Goal: Task Accomplishment & Management: Manage account settings

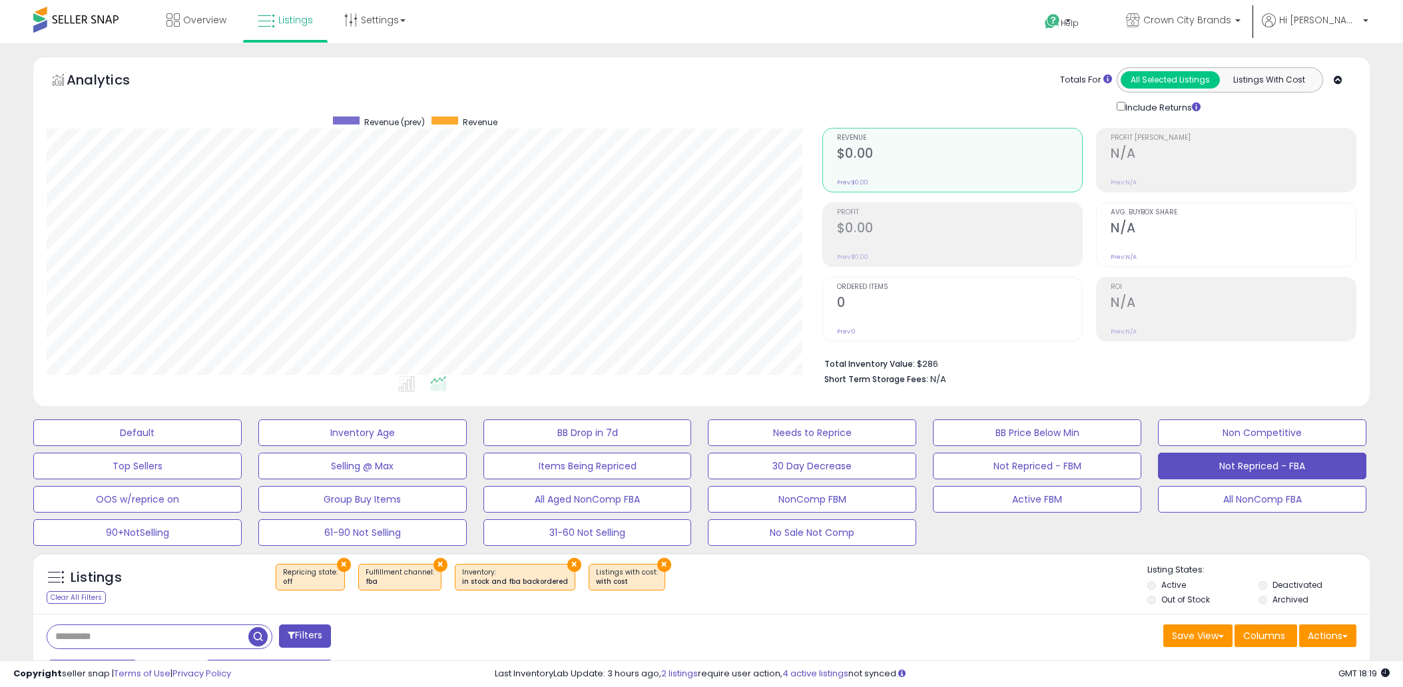
select select "**"
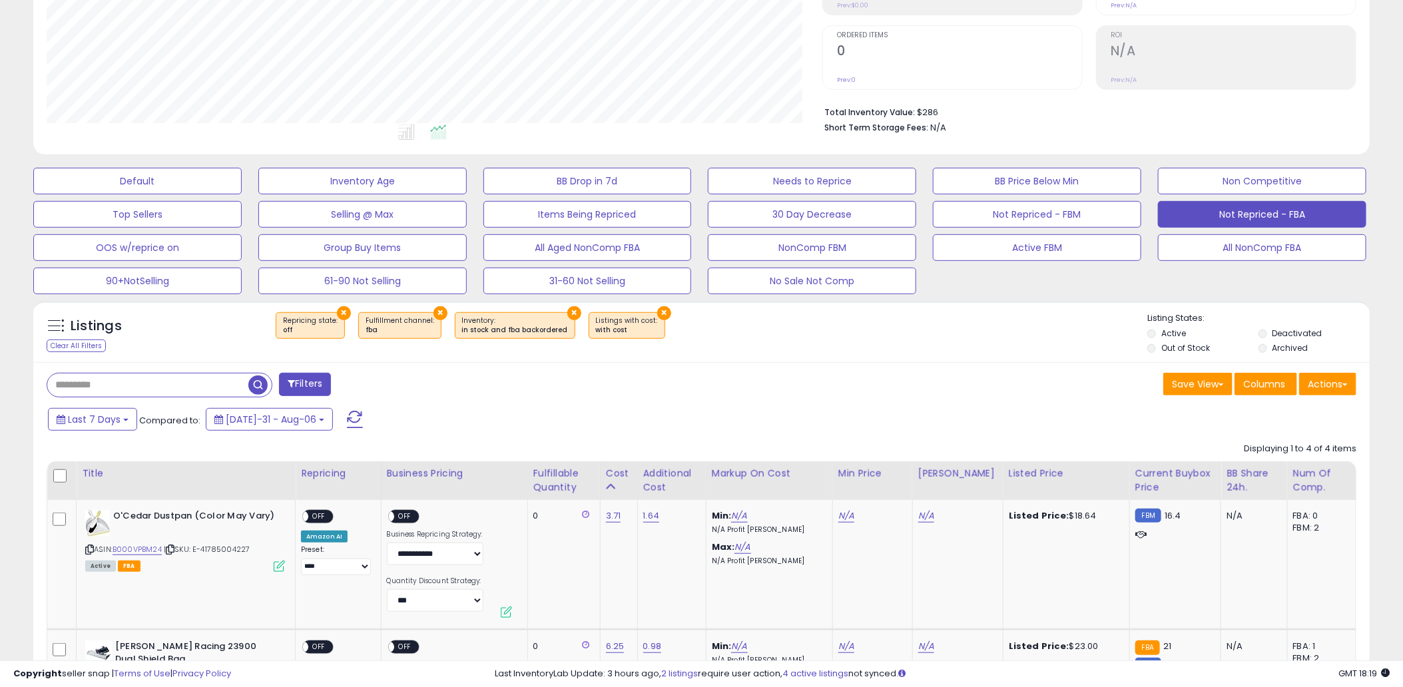
scroll to position [273, 776]
click at [347, 421] on span at bounding box center [355, 419] width 16 height 17
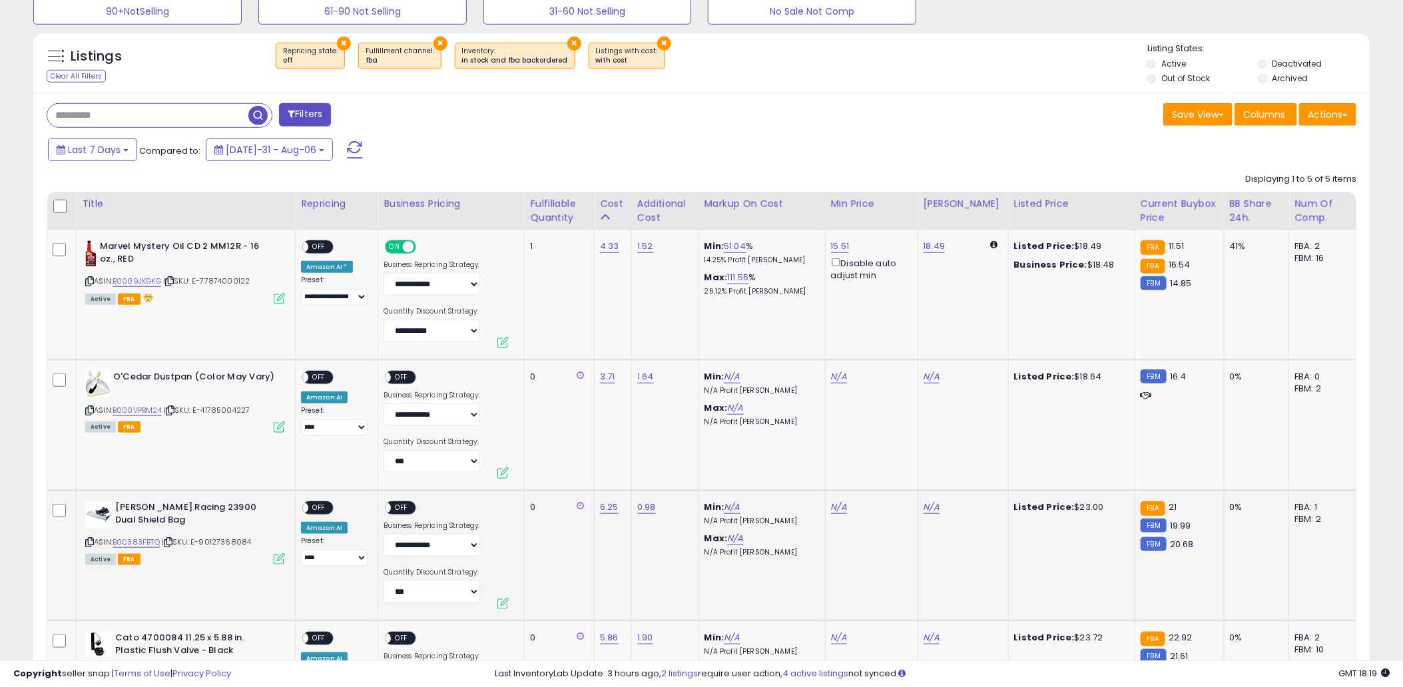
scroll to position [486, 0]
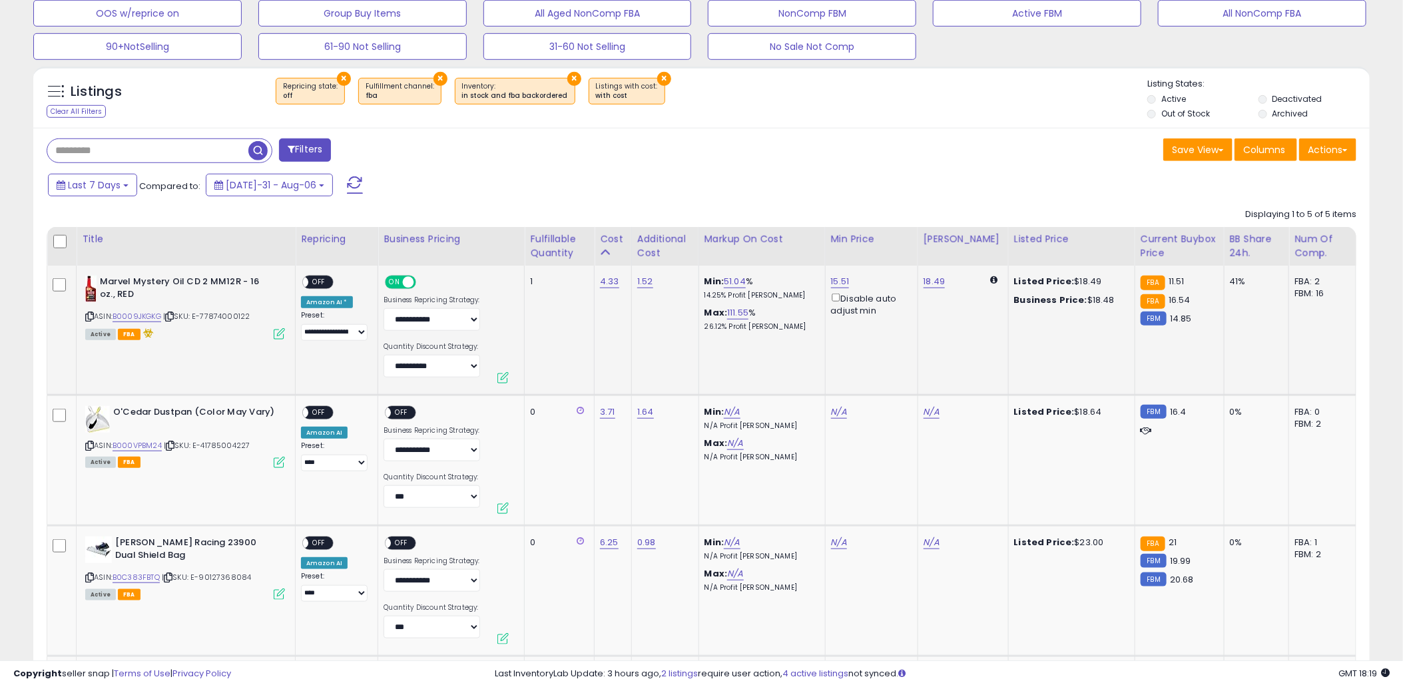
click at [313, 282] on span "OFF" at bounding box center [318, 282] width 21 height 11
click at [347, 185] on span at bounding box center [355, 184] width 16 height 17
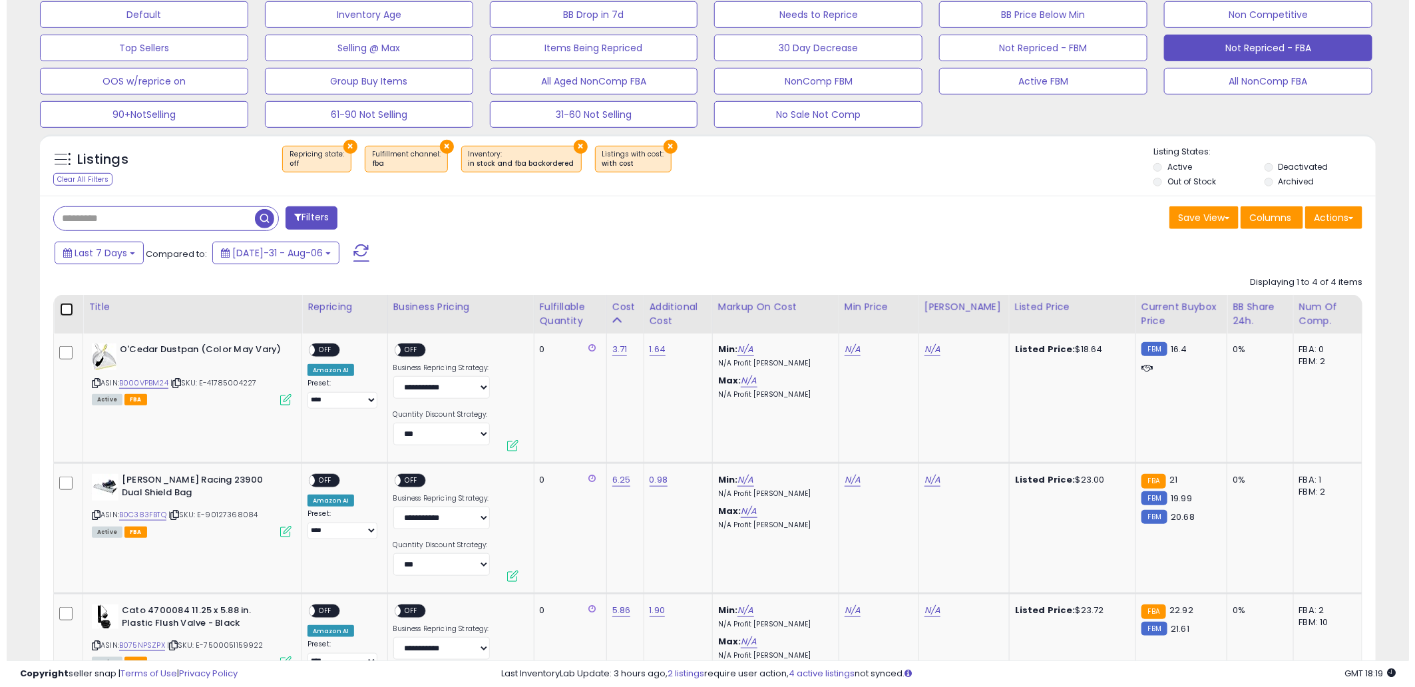
scroll to position [273, 776]
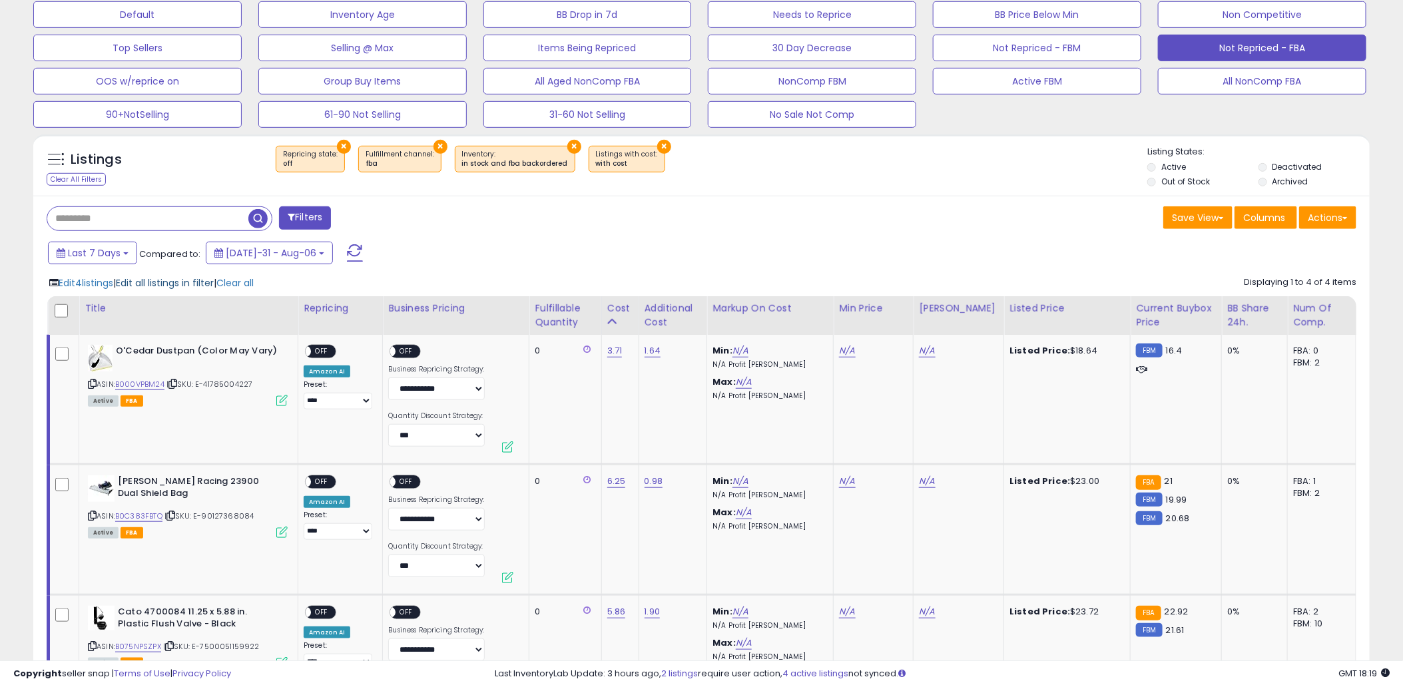
click at [144, 285] on span "Edit all listings in filter" at bounding box center [165, 282] width 98 height 13
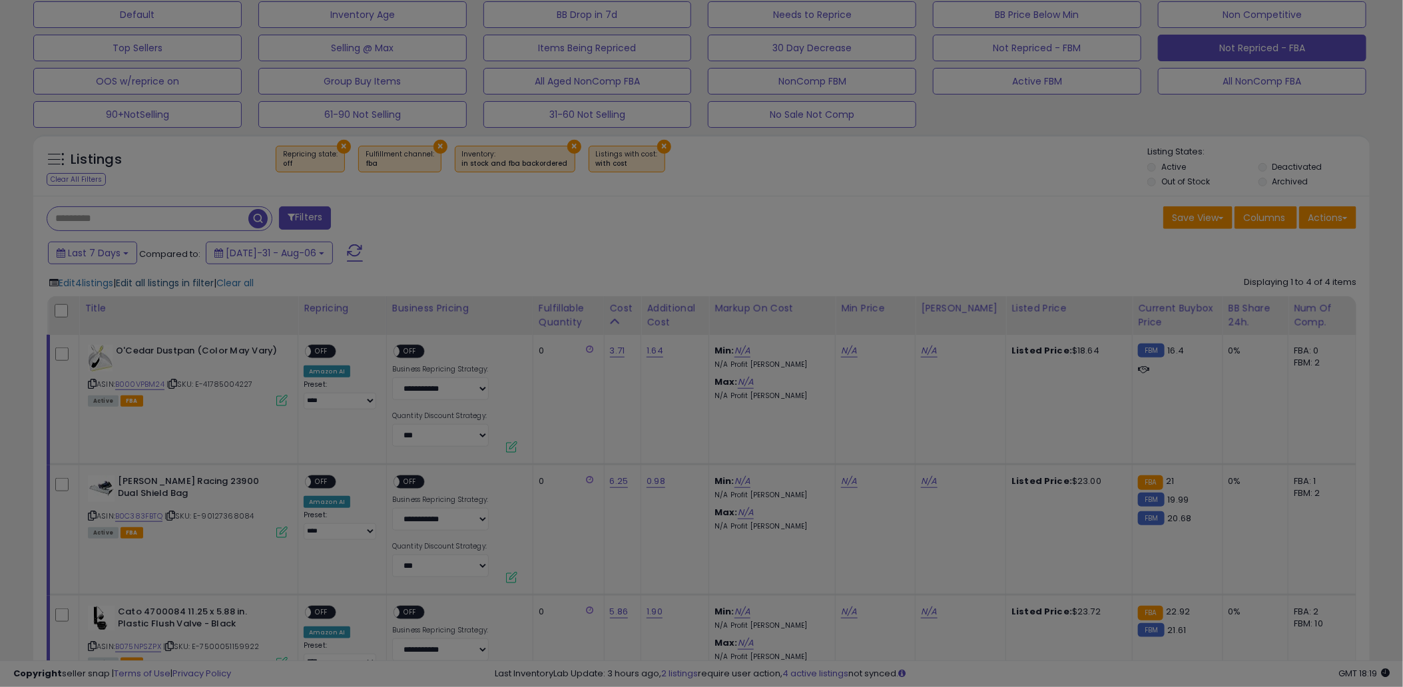
scroll to position [273, 783]
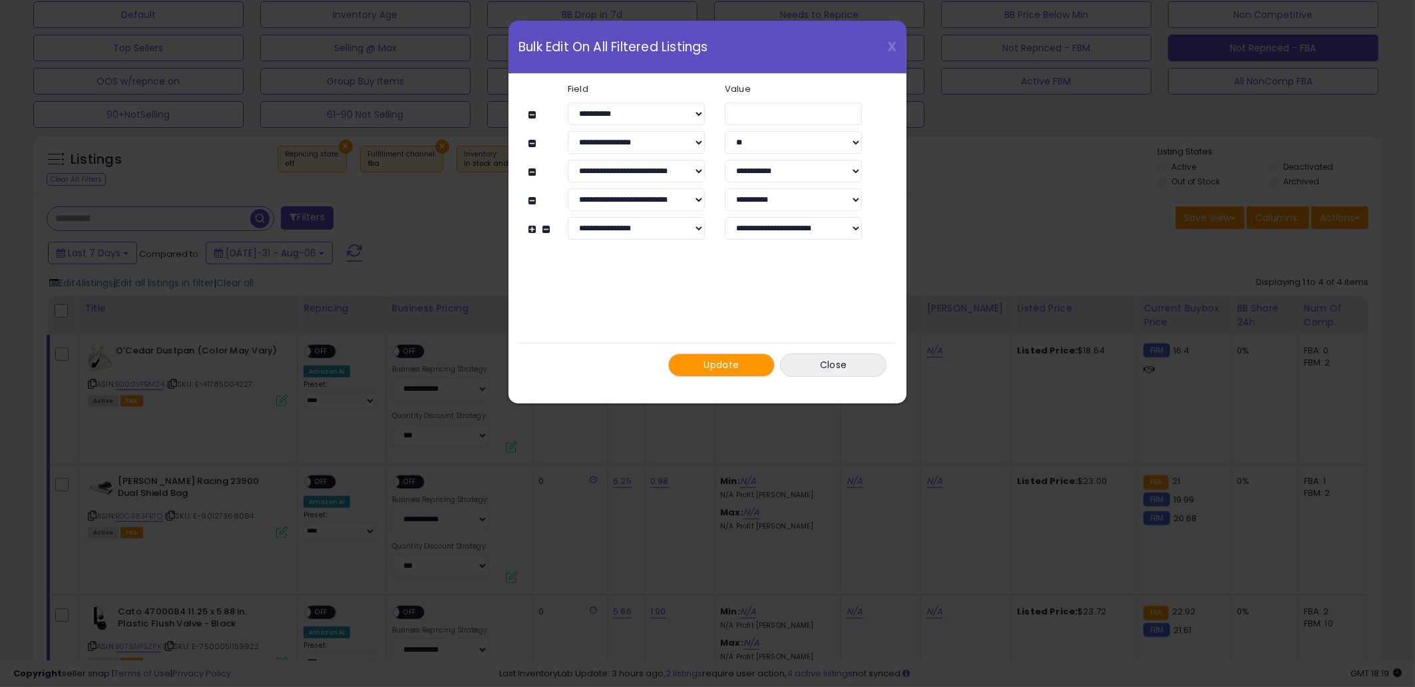
click at [727, 373] on button "Update" at bounding box center [721, 364] width 107 height 23
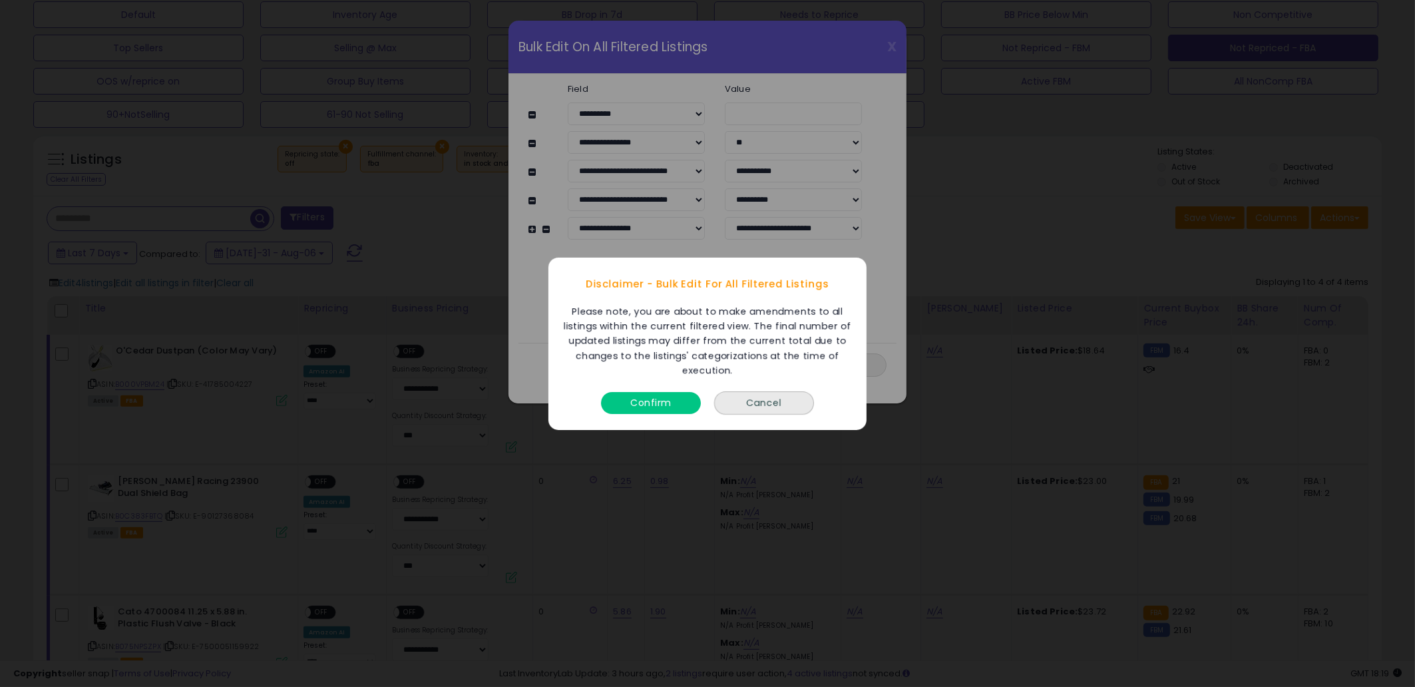
click at [661, 401] on button "Confirm" at bounding box center [651, 402] width 100 height 22
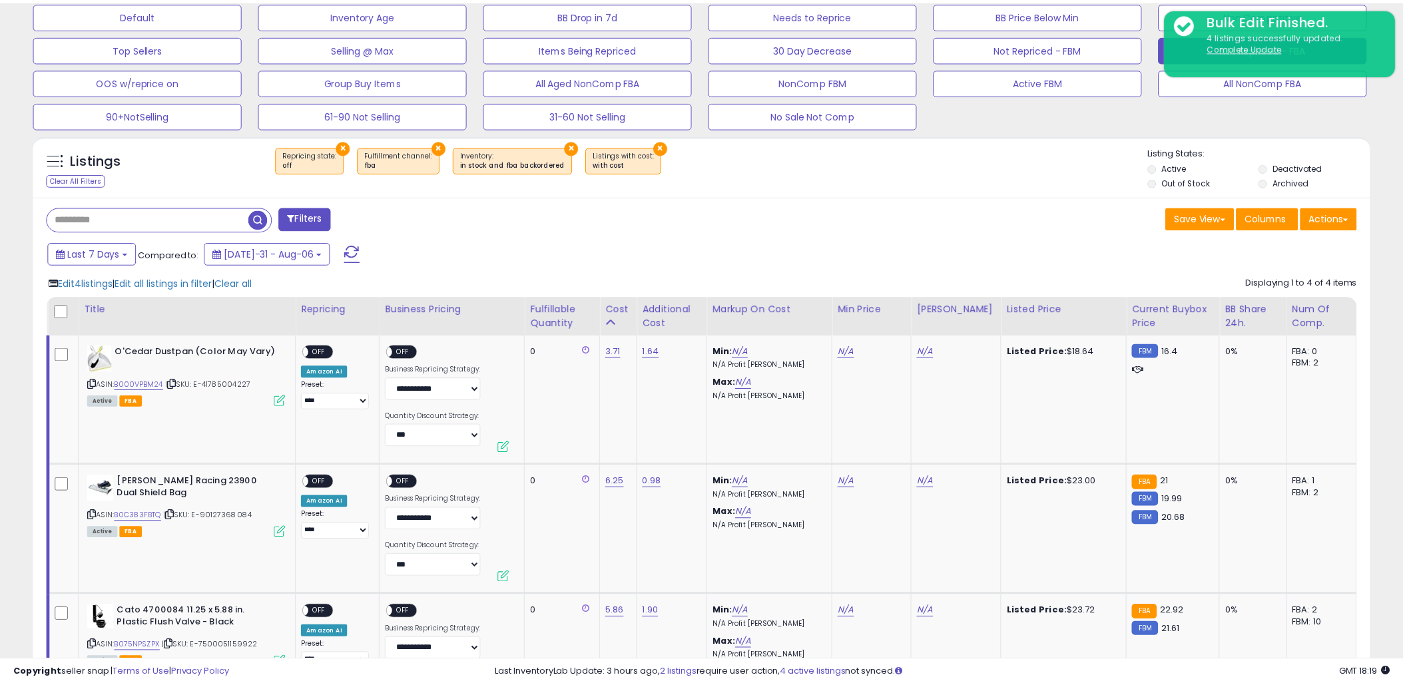
scroll to position [665401, 664898]
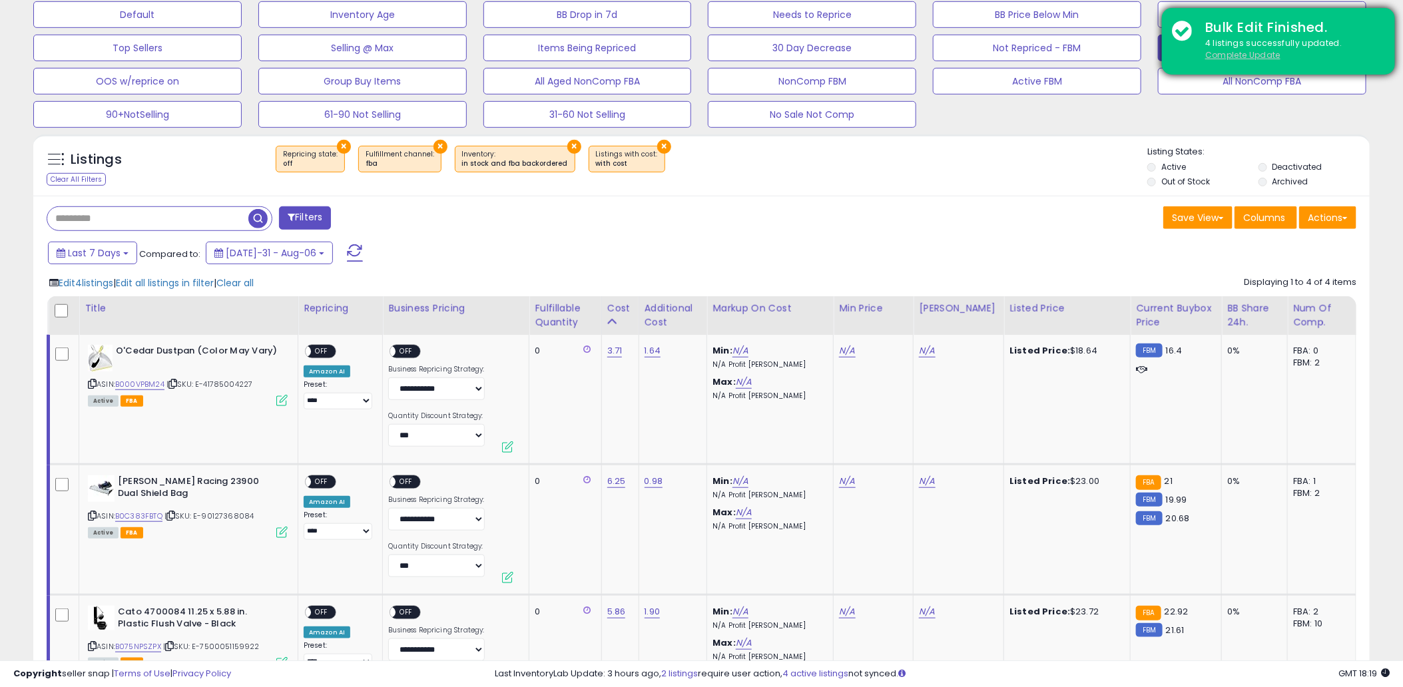
click at [1224, 52] on u "Complete Update" at bounding box center [1242, 54] width 75 height 11
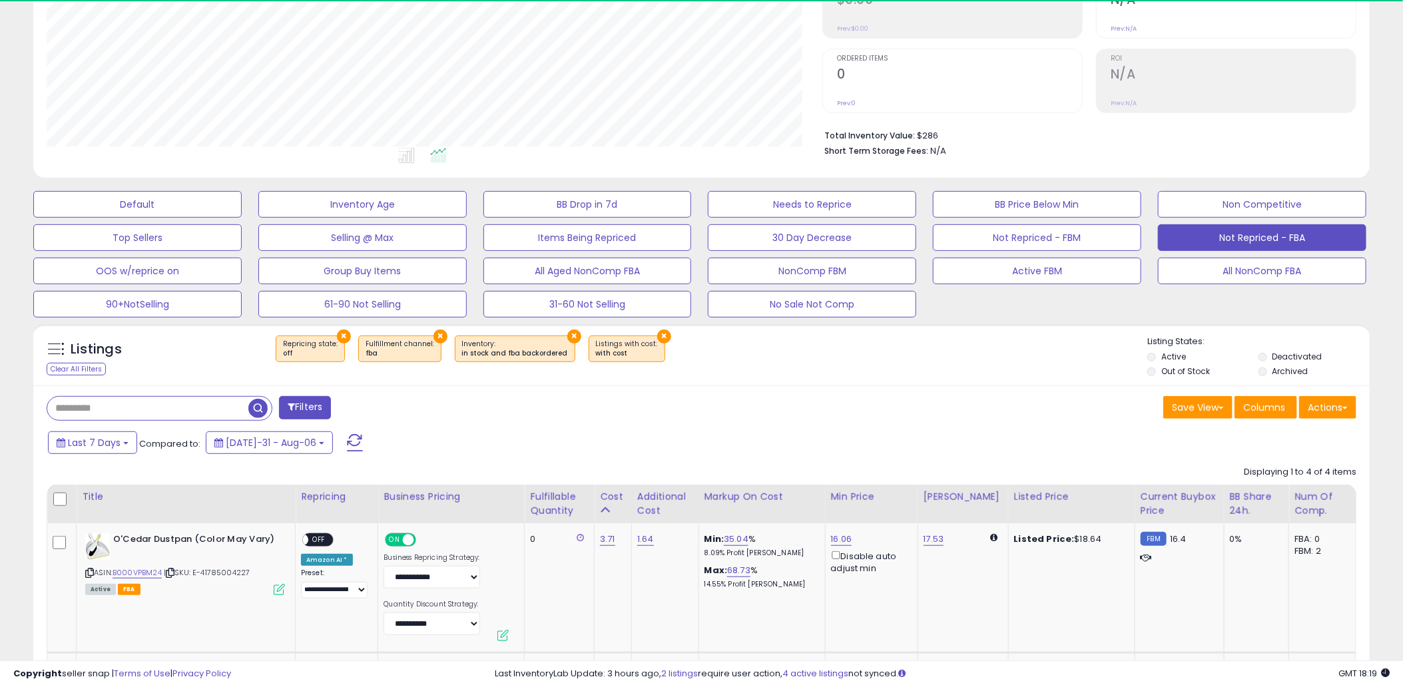
scroll to position [0, 0]
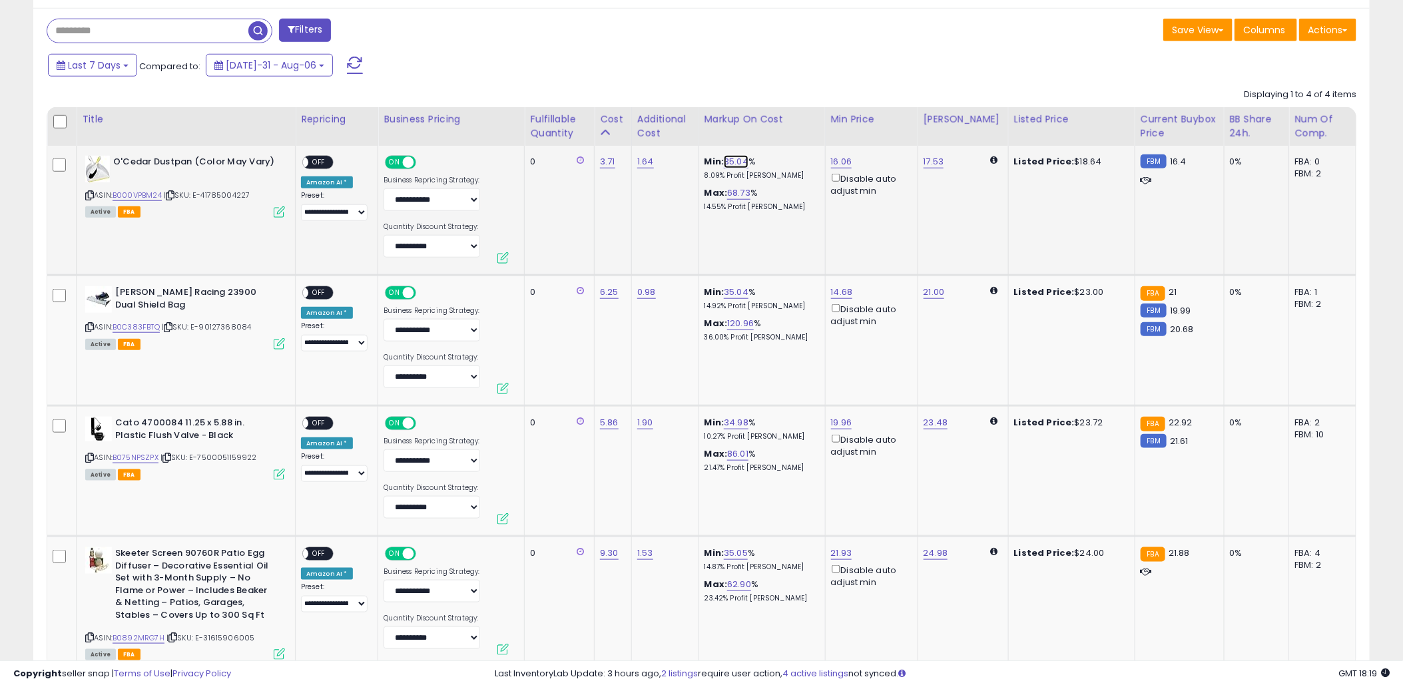
click at [739, 160] on link "35.04" at bounding box center [736, 161] width 25 height 13
drag, startPoint x: 670, startPoint y: 118, endPoint x: 620, endPoint y: 118, distance: 49.3
click at [620, 118] on table "Title Repricing" at bounding box center [701, 387] width 1309 height 561
type input "*"
type input "**"
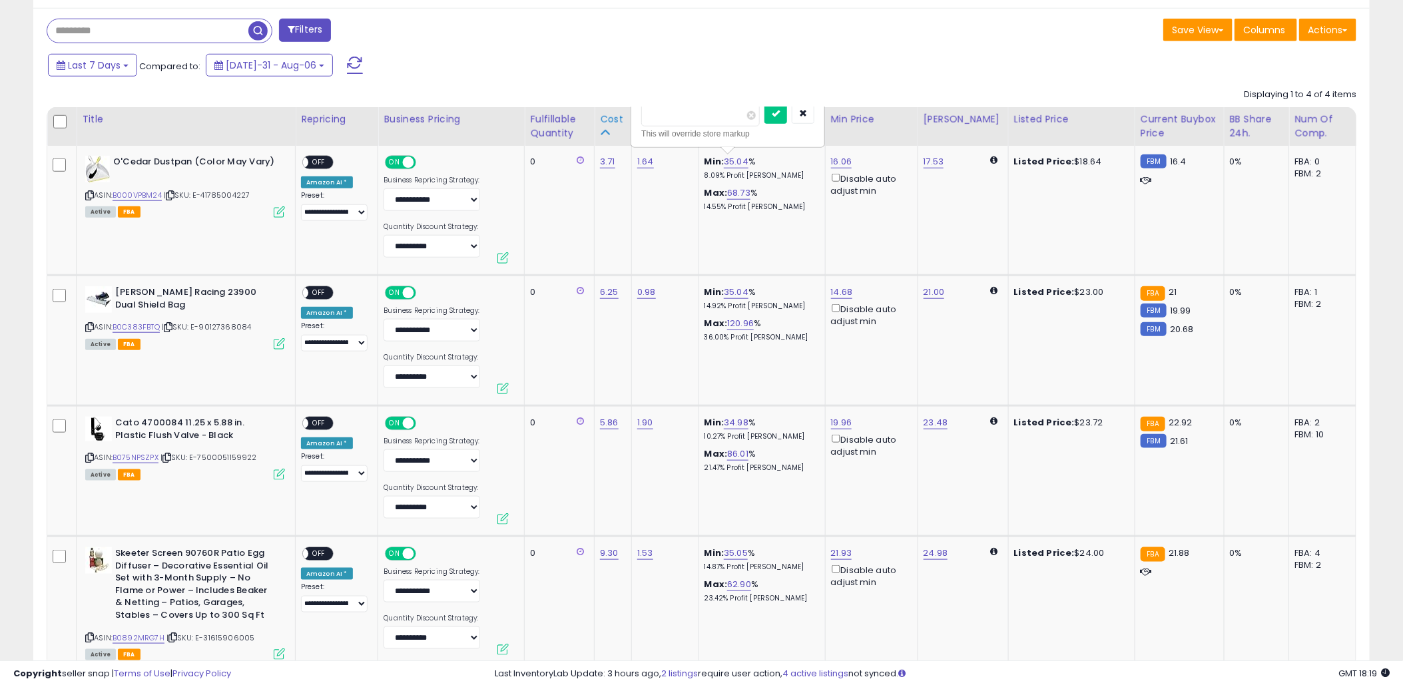
click button "submit" at bounding box center [775, 114] width 23 height 20
click at [746, 162] on link "64.85" at bounding box center [736, 161] width 25 height 13
drag, startPoint x: 686, startPoint y: 120, endPoint x: 624, endPoint y: 118, distance: 61.3
click at [624, 118] on table "Title Repricing" at bounding box center [701, 387] width 1309 height 561
type input "**"
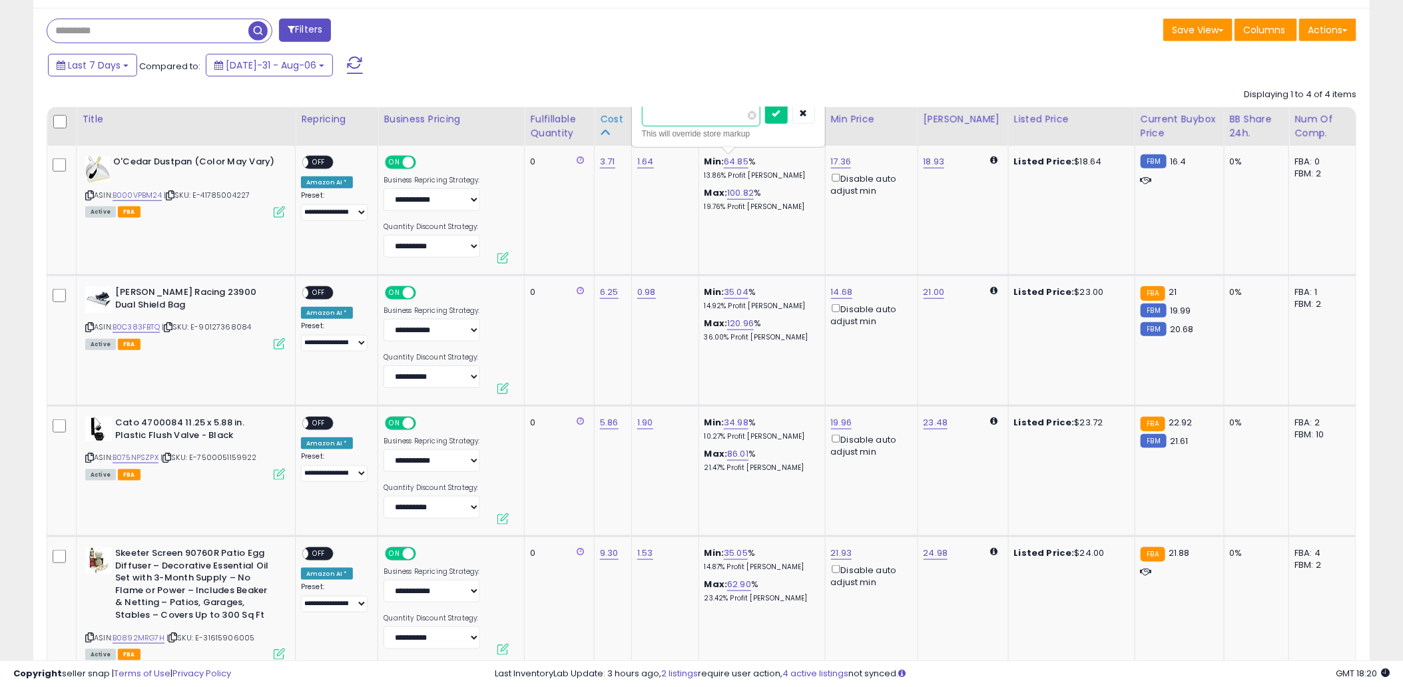
click button "submit" at bounding box center [776, 114] width 23 height 20
click at [330, 162] on div "ON OFF" at bounding box center [317, 163] width 31 height 14
click at [320, 160] on span "OFF" at bounding box center [318, 162] width 21 height 11
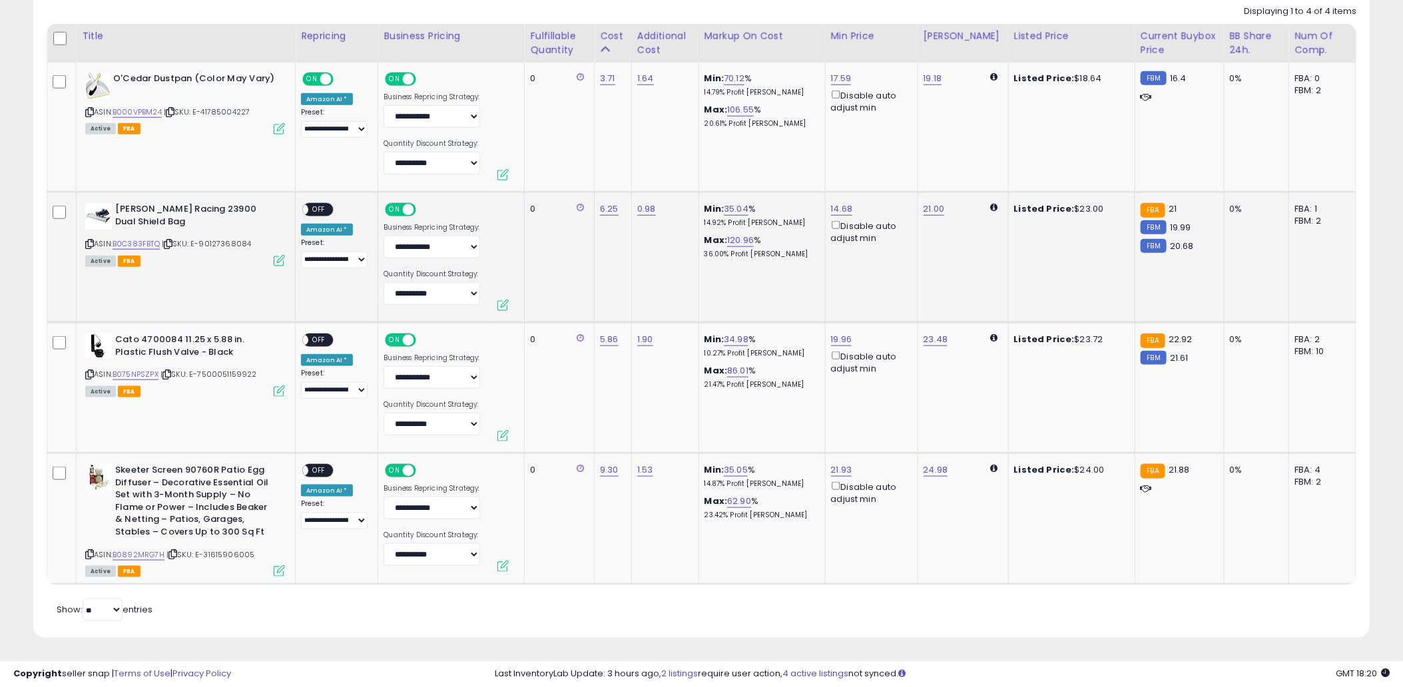
click at [324, 208] on span "OFF" at bounding box center [318, 209] width 21 height 11
click at [942, 85] on link "21.00" at bounding box center [932, 78] width 19 height 13
drag, startPoint x: 886, startPoint y: 160, endPoint x: 823, endPoint y: 164, distance: 62.7
click at [823, 164] on tbody "**********" at bounding box center [701, 324] width 1309 height 522
type input "**"
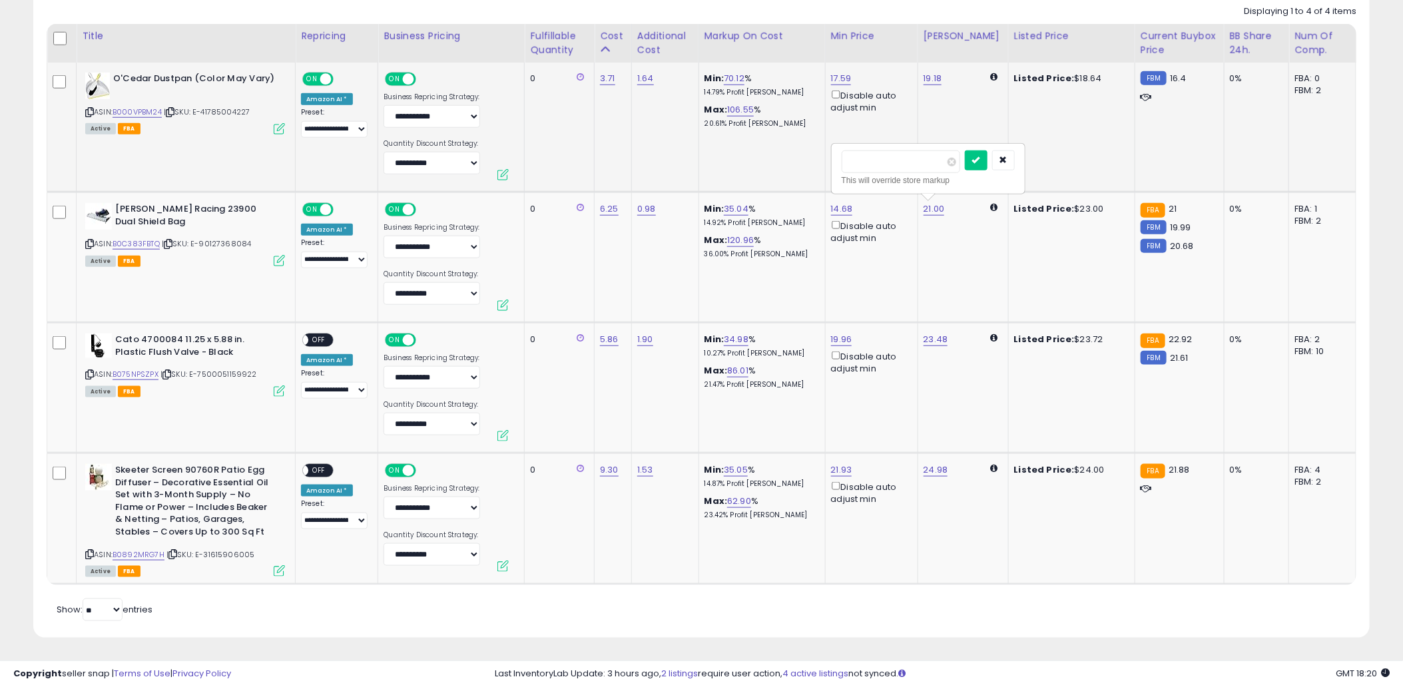
click button "submit" at bounding box center [976, 160] width 23 height 20
click at [744, 338] on link "34.98" at bounding box center [736, 339] width 25 height 13
drag, startPoint x: 706, startPoint y: 292, endPoint x: 634, endPoint y: 294, distance: 71.9
click at [634, 294] on div "***** This will override store markup" at bounding box center [728, 299] width 192 height 49
type input "**"
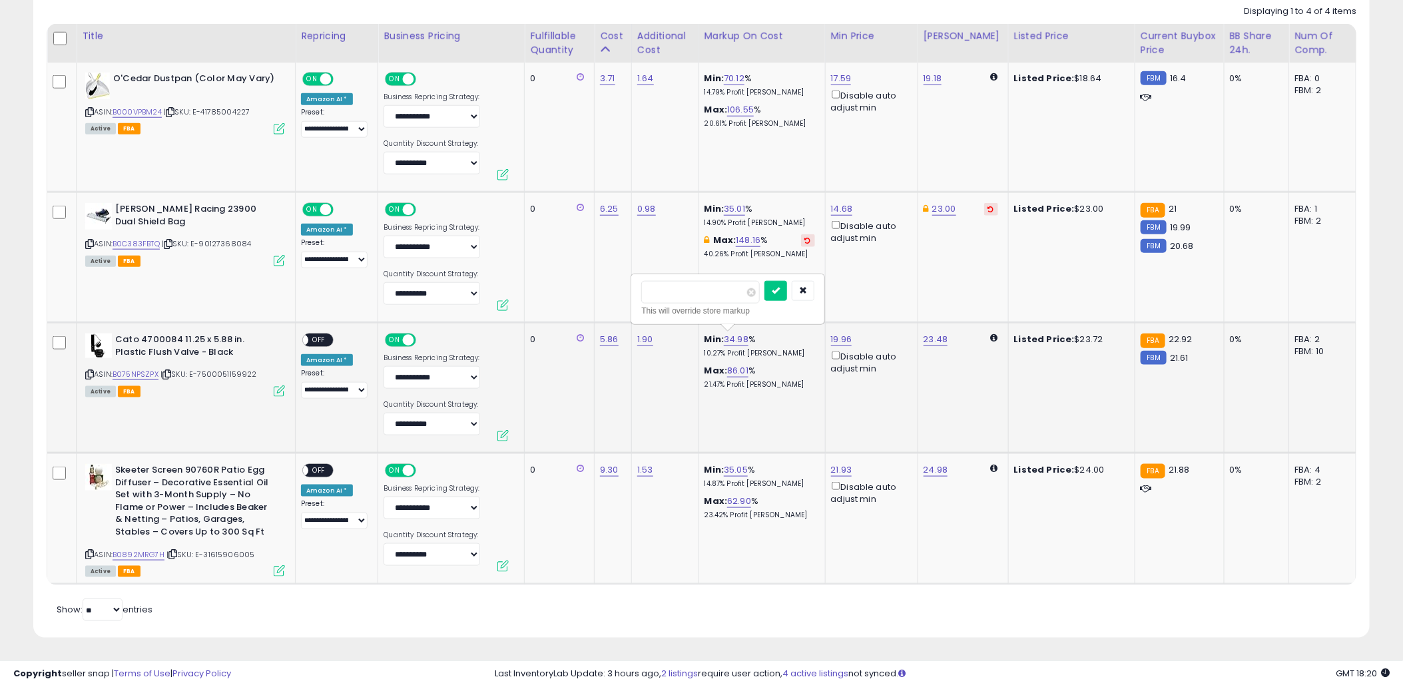
click button "submit" at bounding box center [775, 291] width 23 height 20
click at [941, 85] on link "23.48" at bounding box center [932, 78] width 19 height 13
drag, startPoint x: 837, startPoint y: 294, endPoint x: 827, endPoint y: 294, distance: 10.7
click at [827, 294] on tbody "**********" at bounding box center [701, 324] width 1309 height 522
type input "**"
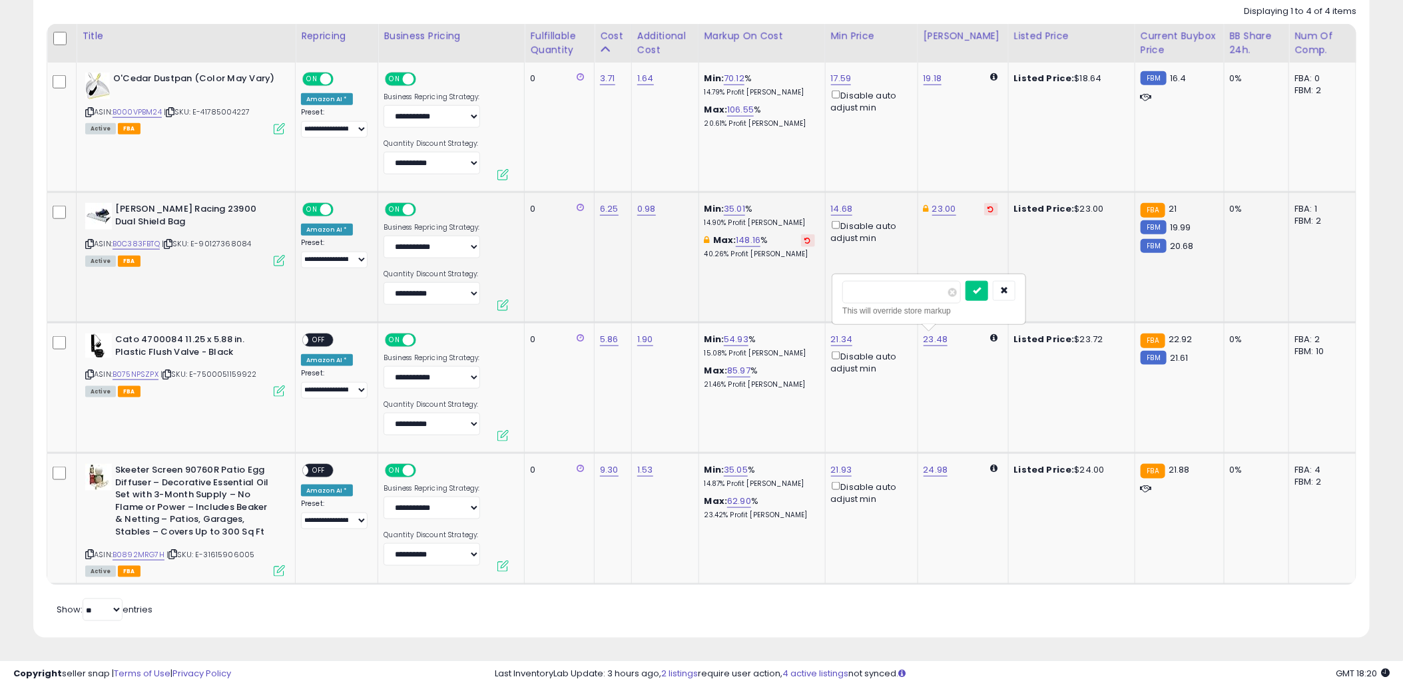
click button "submit" at bounding box center [976, 291] width 23 height 20
click at [324, 344] on span "OFF" at bounding box center [318, 340] width 21 height 11
click at [323, 471] on span "OFF" at bounding box center [318, 470] width 21 height 11
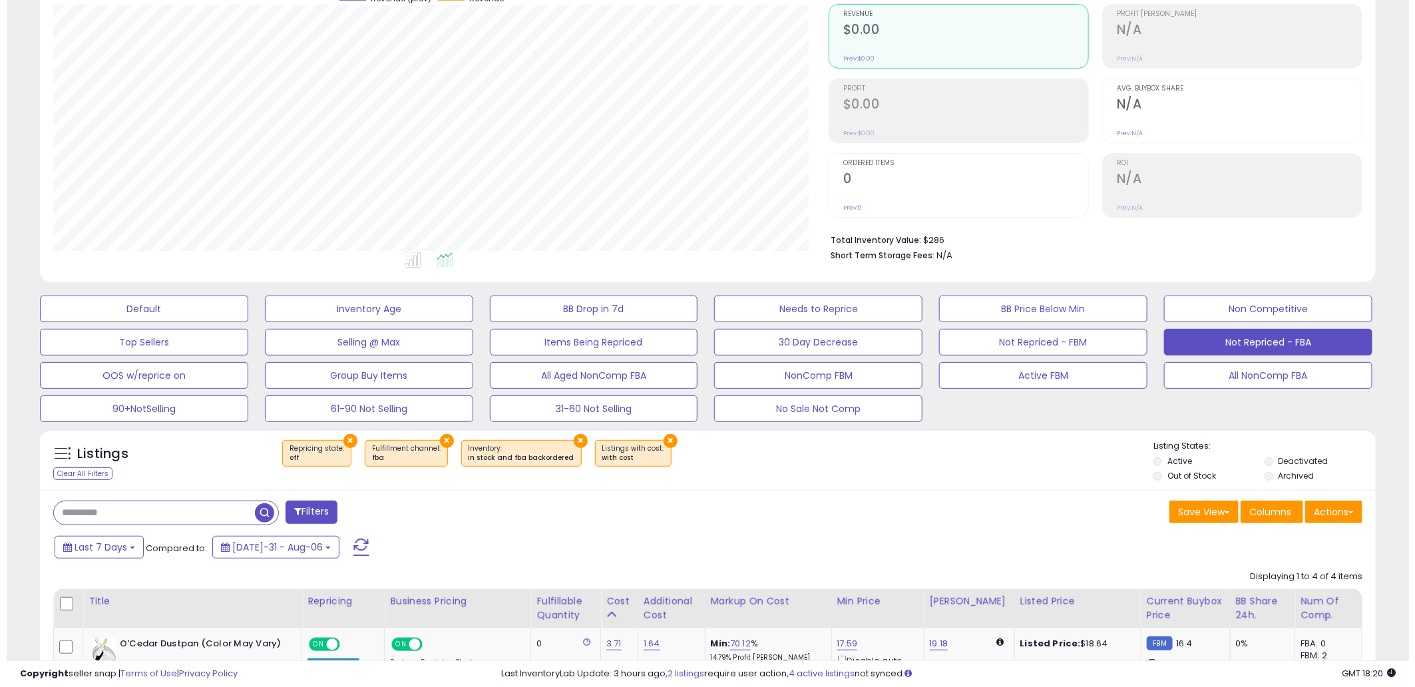
scroll to position [107, 0]
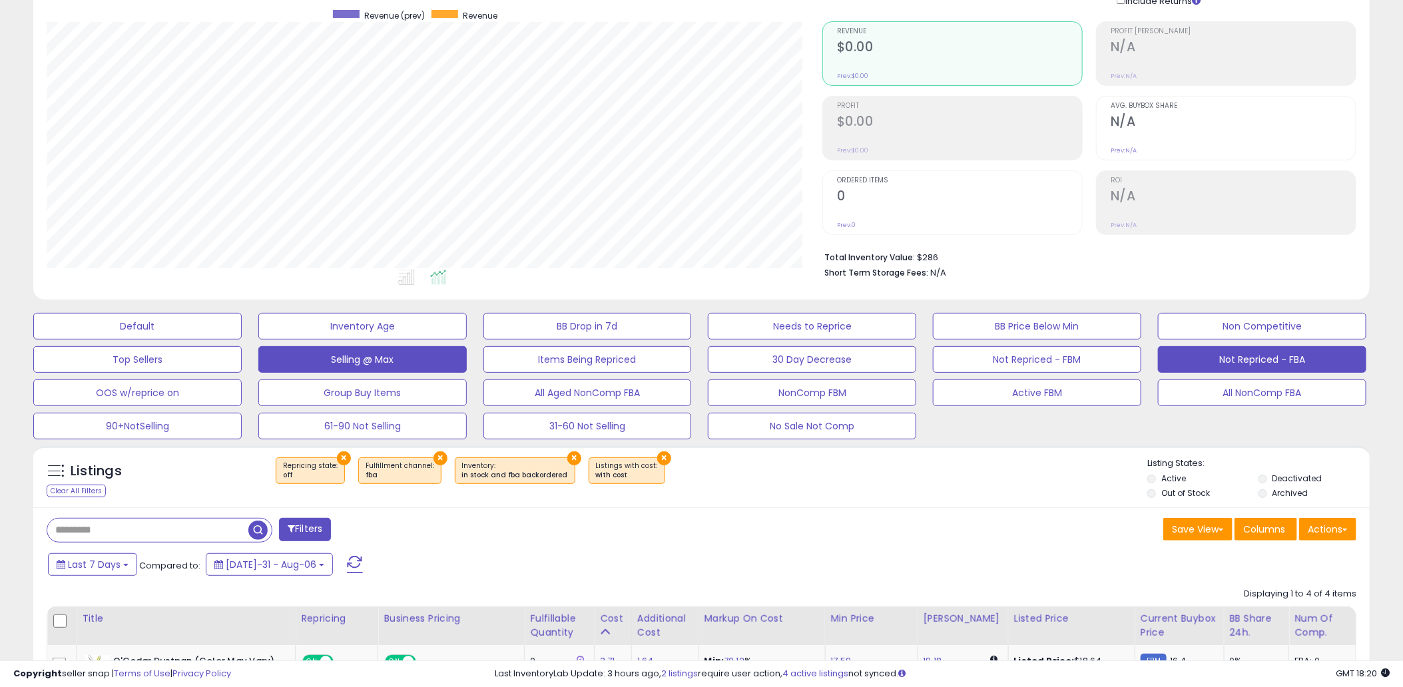
click at [242, 339] on button "Selling @ Max" at bounding box center [137, 326] width 208 height 27
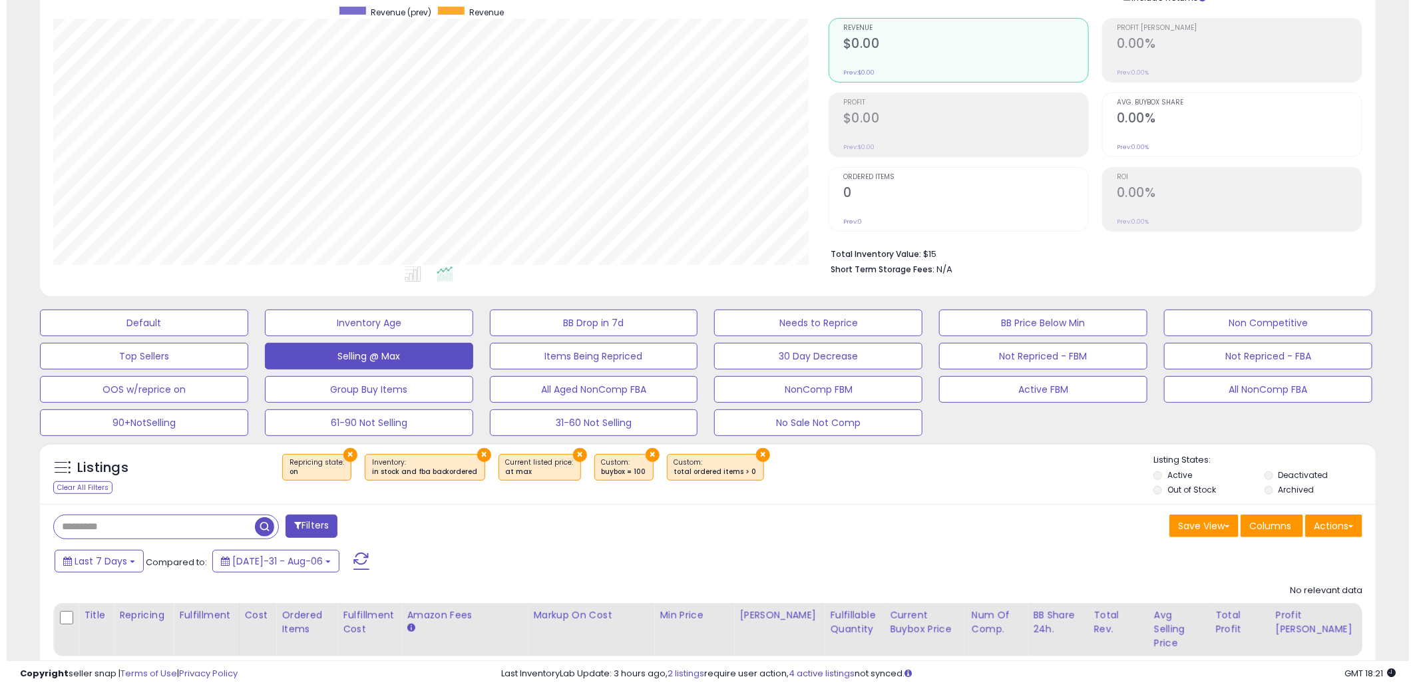
scroll to position [168, 0]
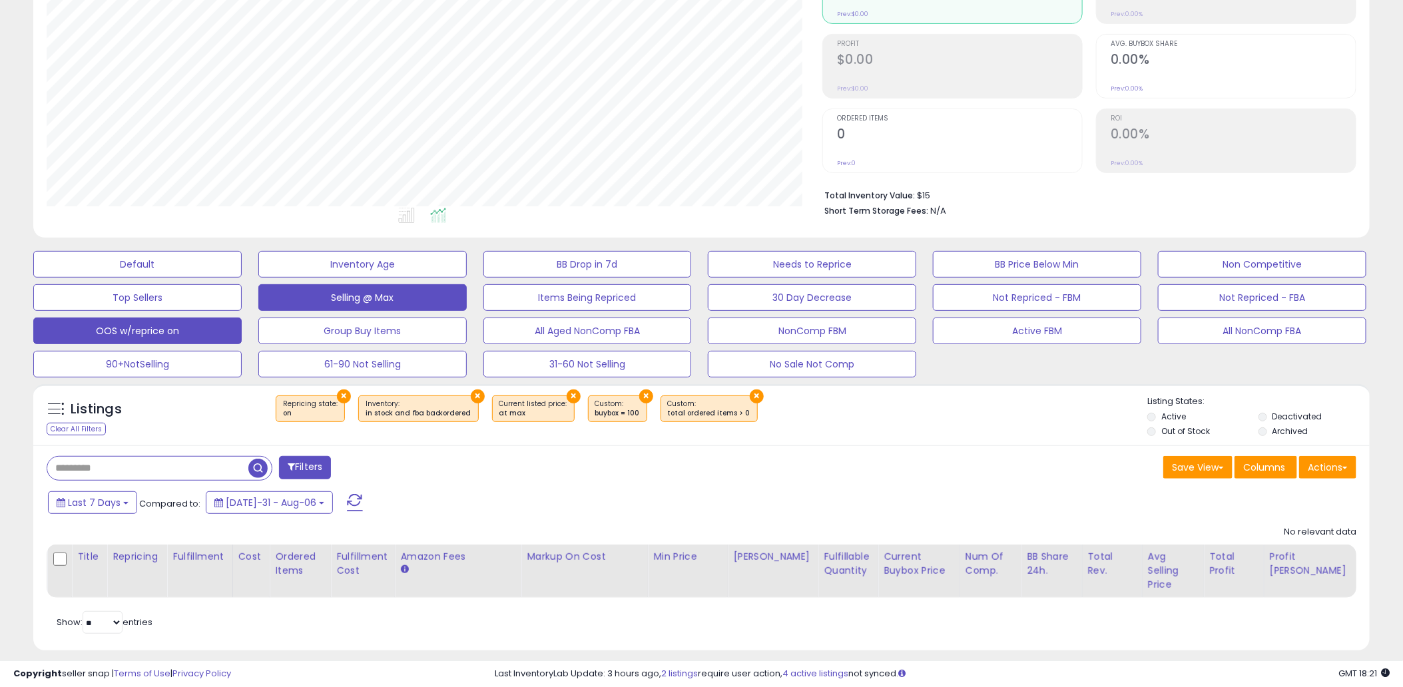
click at [145, 278] on button "OOS w/reprice on" at bounding box center [137, 264] width 208 height 27
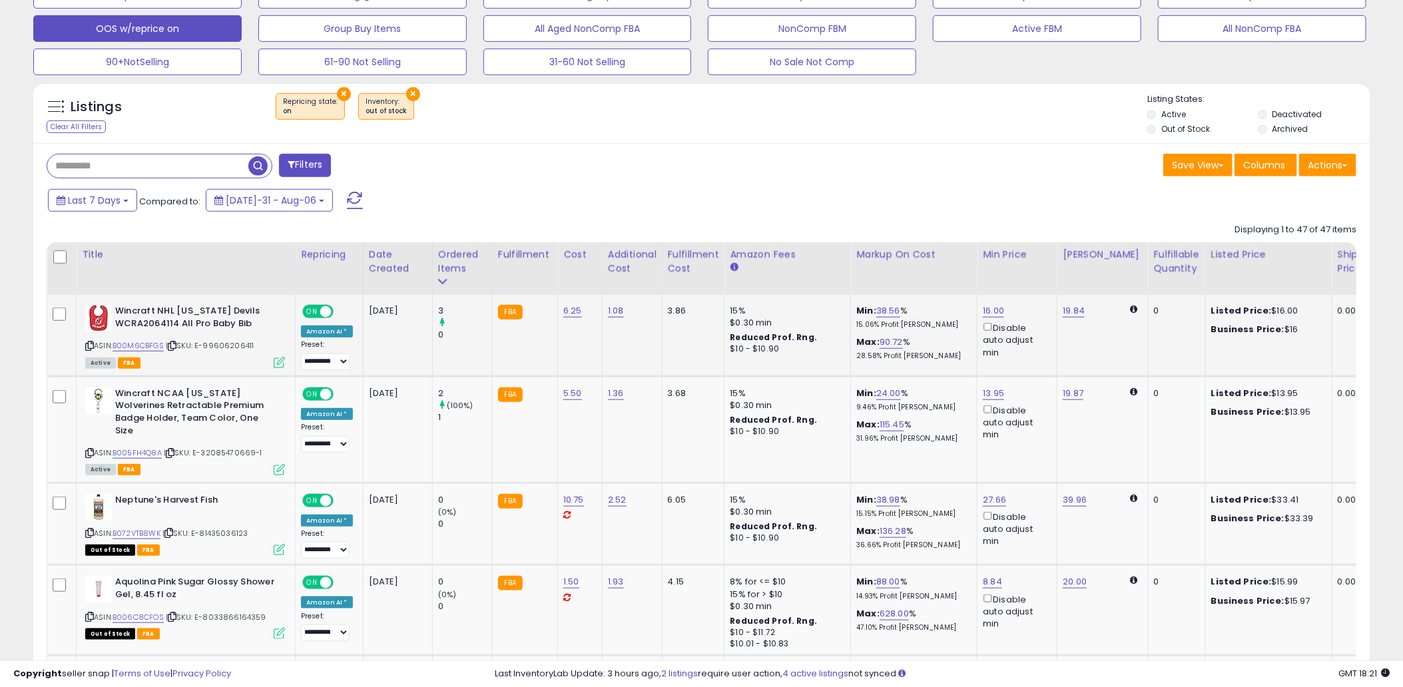
scroll to position [418, 0]
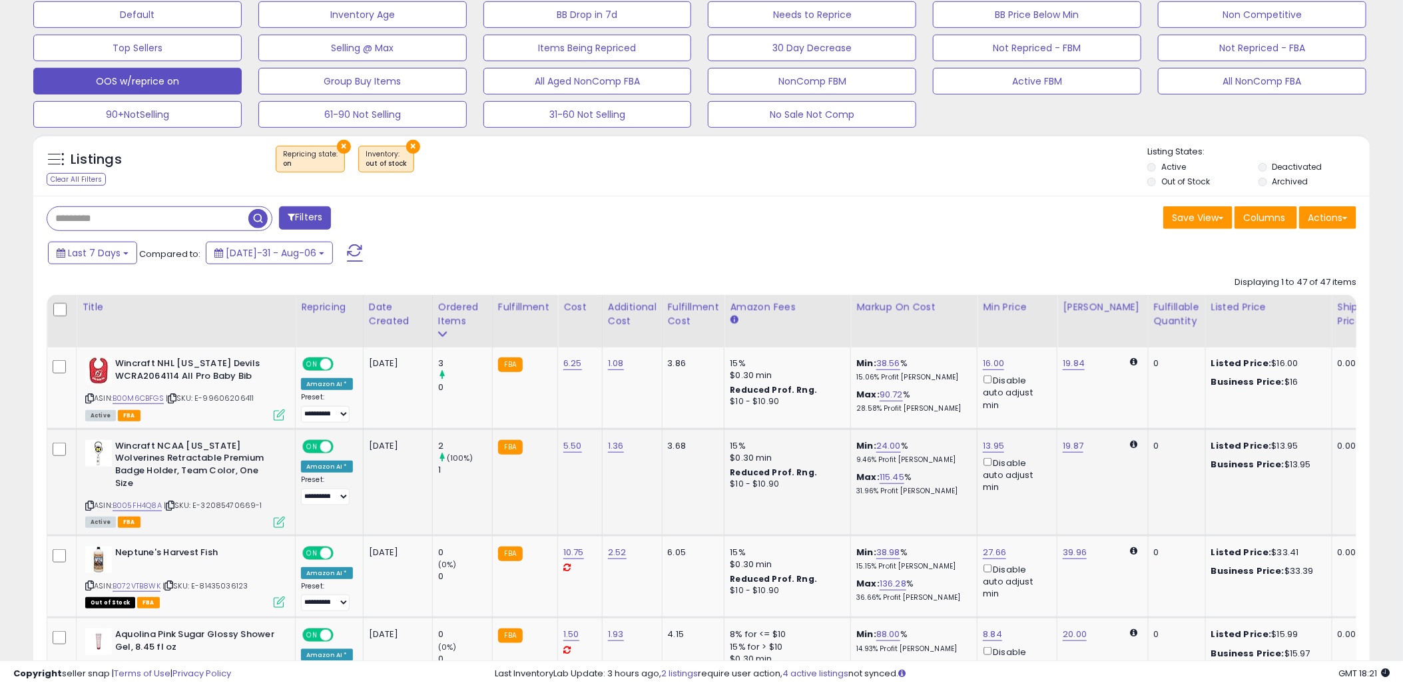
click at [308, 451] on span "ON" at bounding box center [312, 446] width 17 height 11
click at [310, 361] on span "ON" at bounding box center [312, 364] width 17 height 11
click at [457, 314] on div "Ordered Items" at bounding box center [462, 314] width 49 height 28
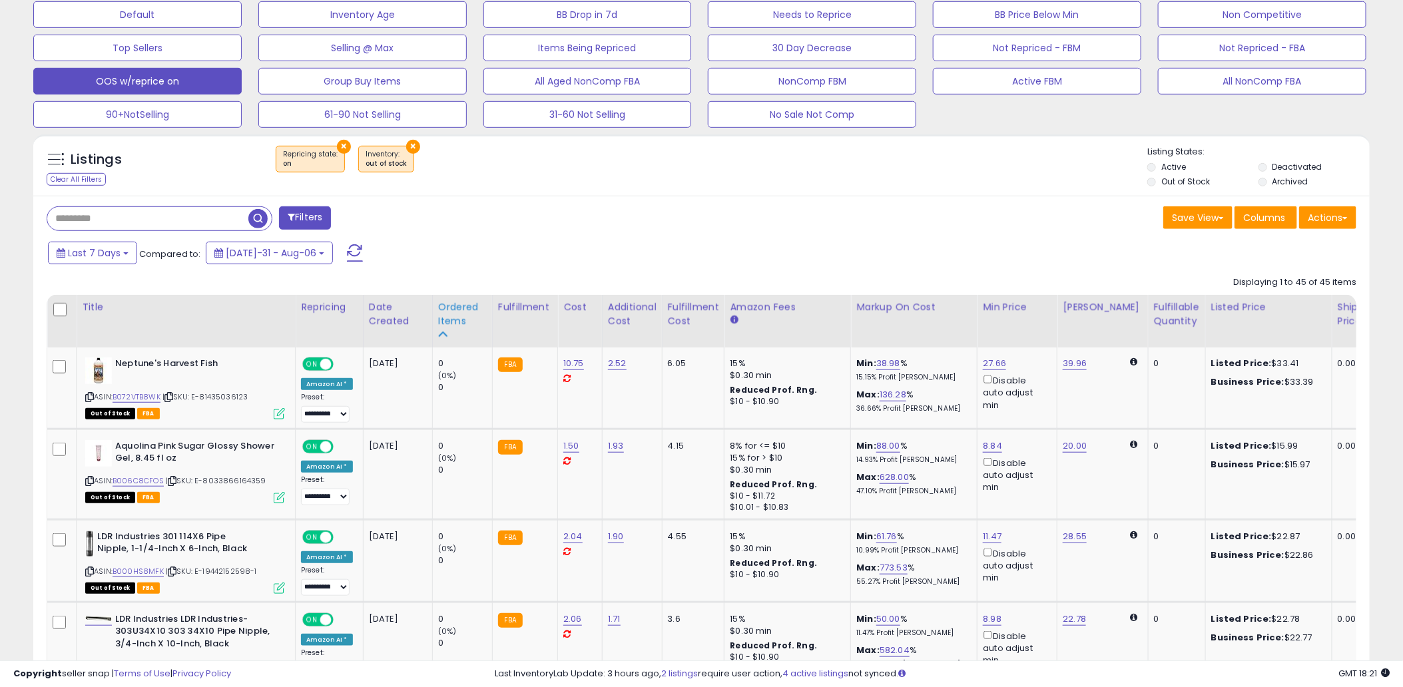
click at [451, 315] on div "Ordered Items" at bounding box center [462, 314] width 49 height 28
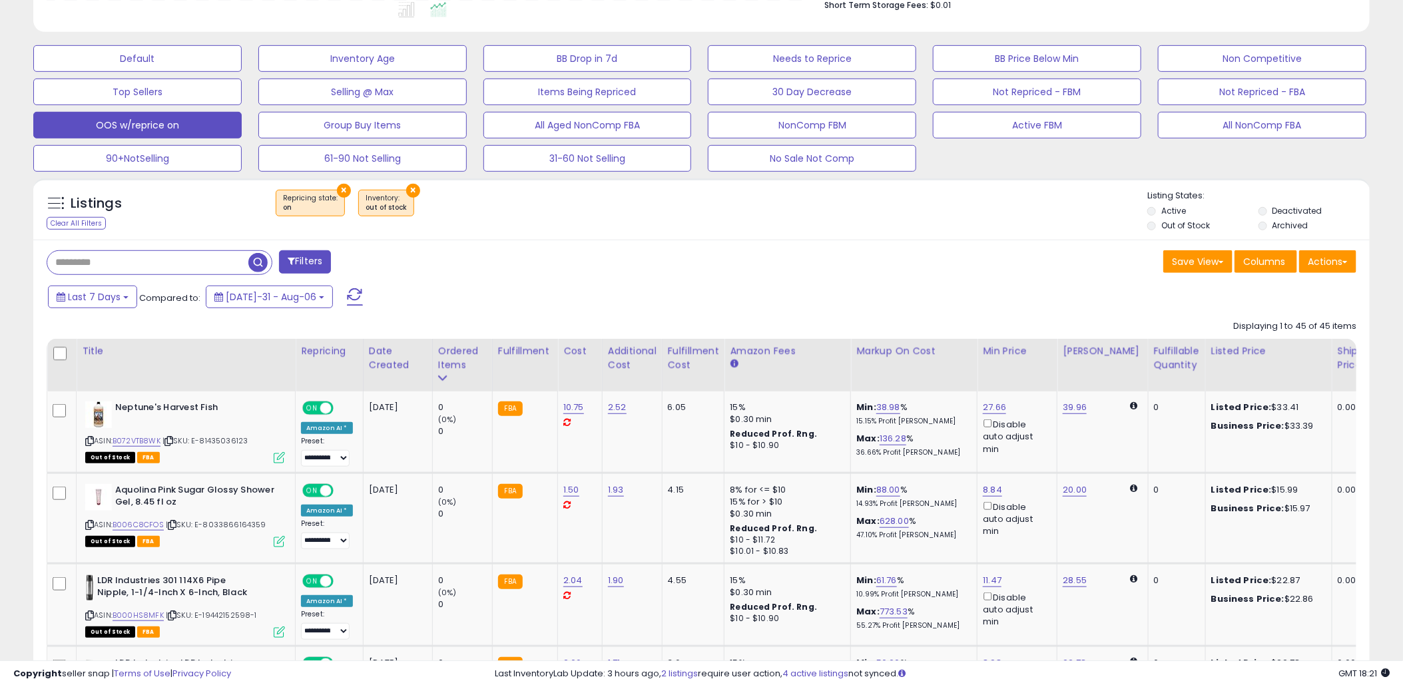
scroll to position [252, 0]
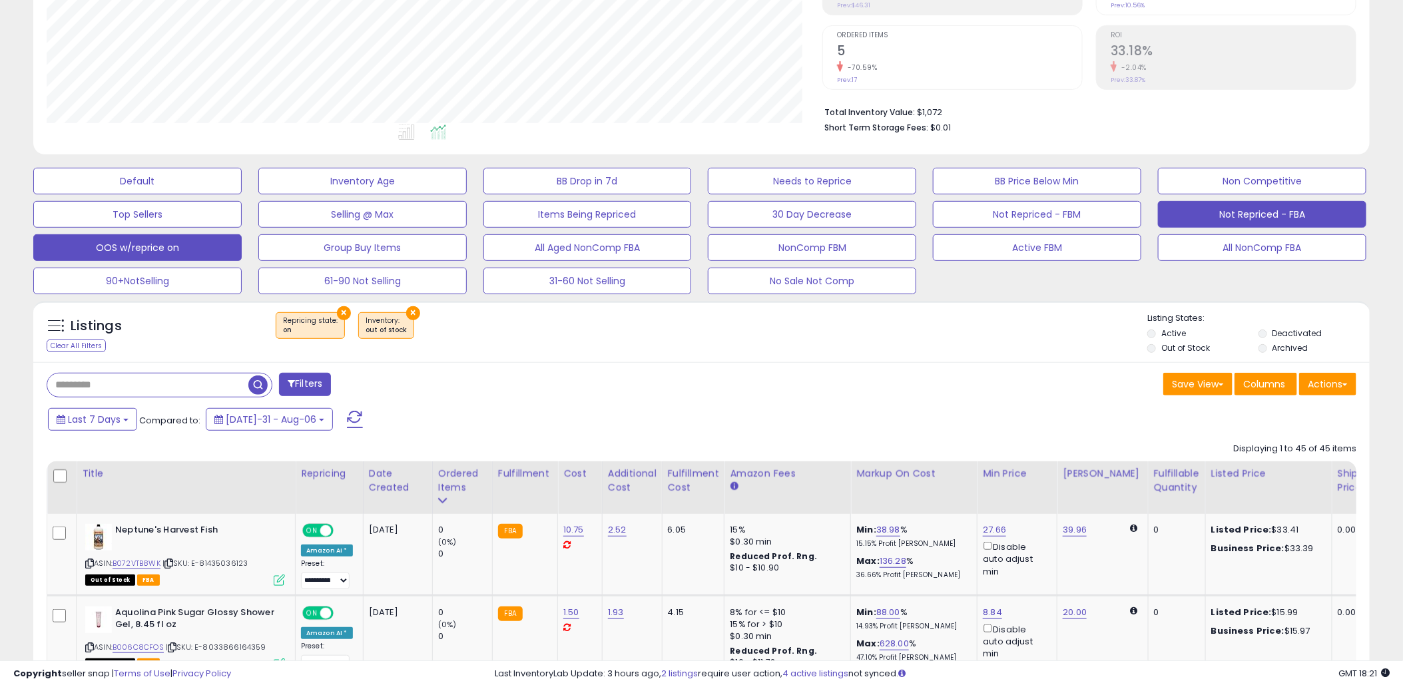
click at [242, 194] on button "Not Repriced - FBA" at bounding box center [137, 181] width 208 height 27
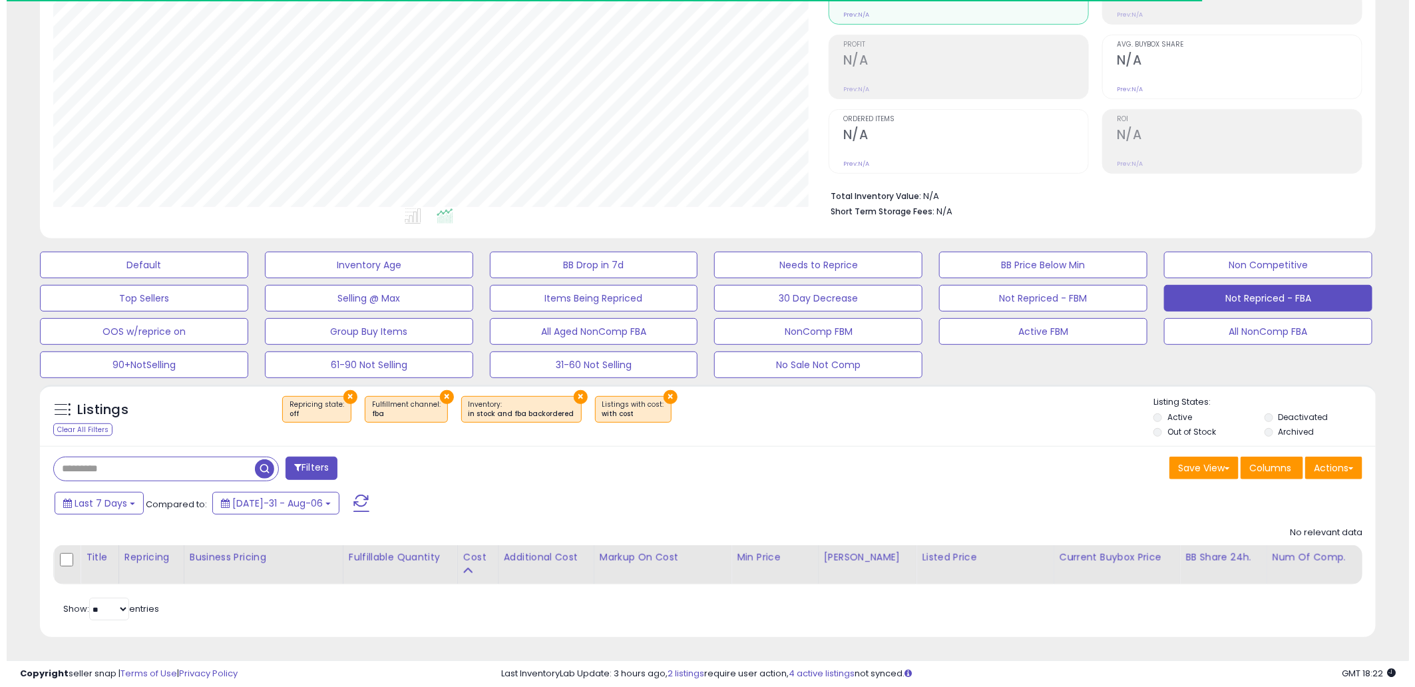
scroll to position [273, 776]
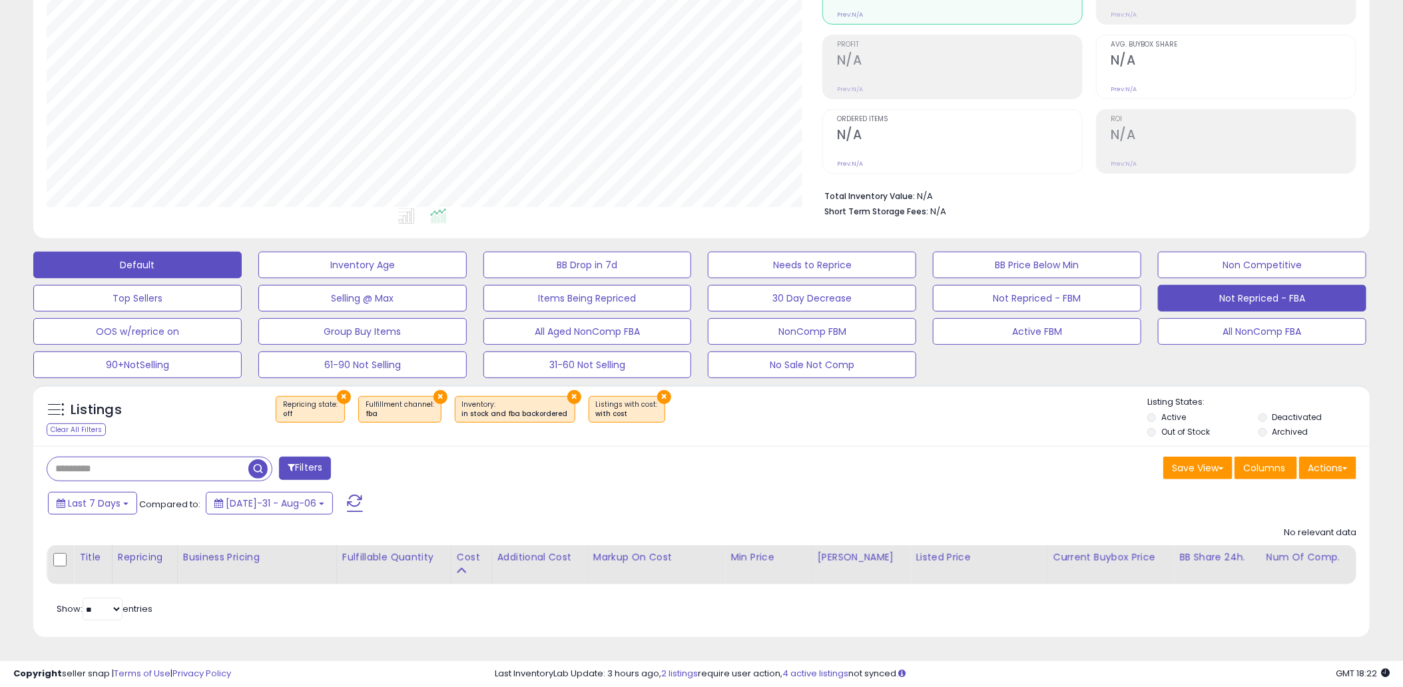
click at [176, 260] on button "Default" at bounding box center [137, 265] width 208 height 27
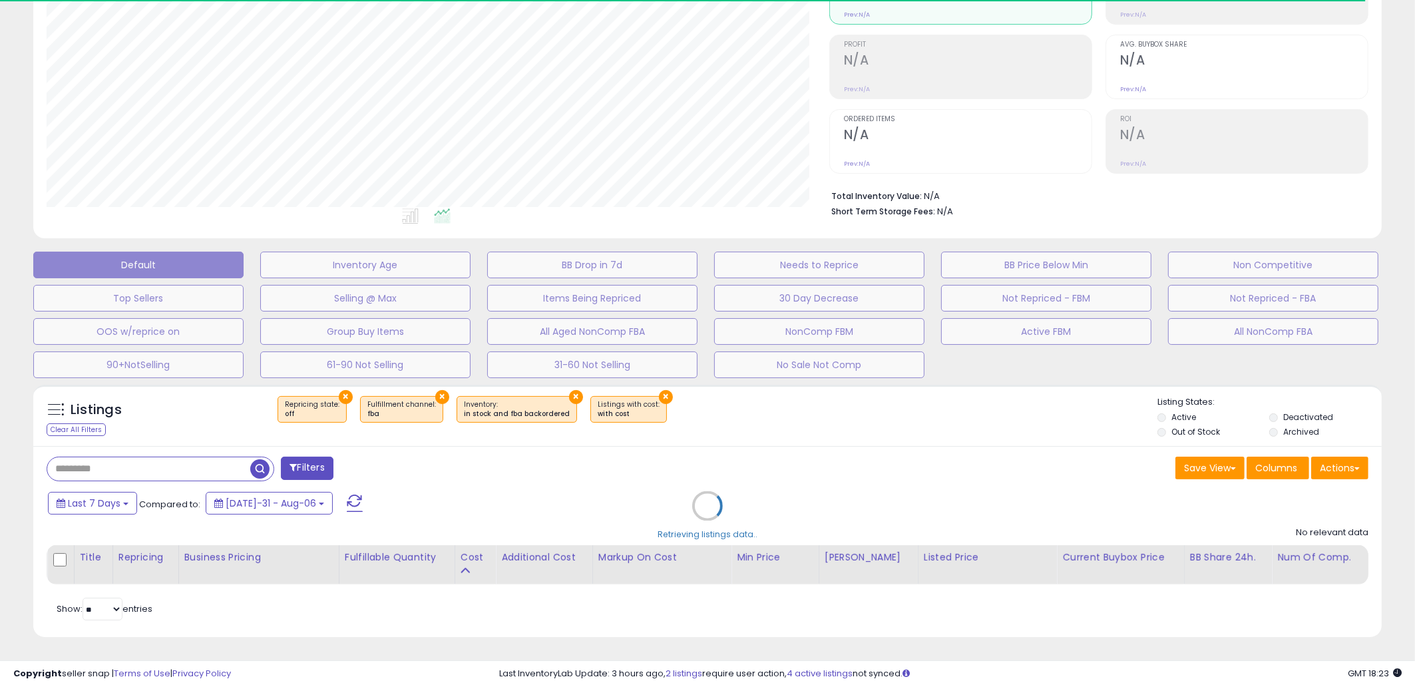
select select "**"
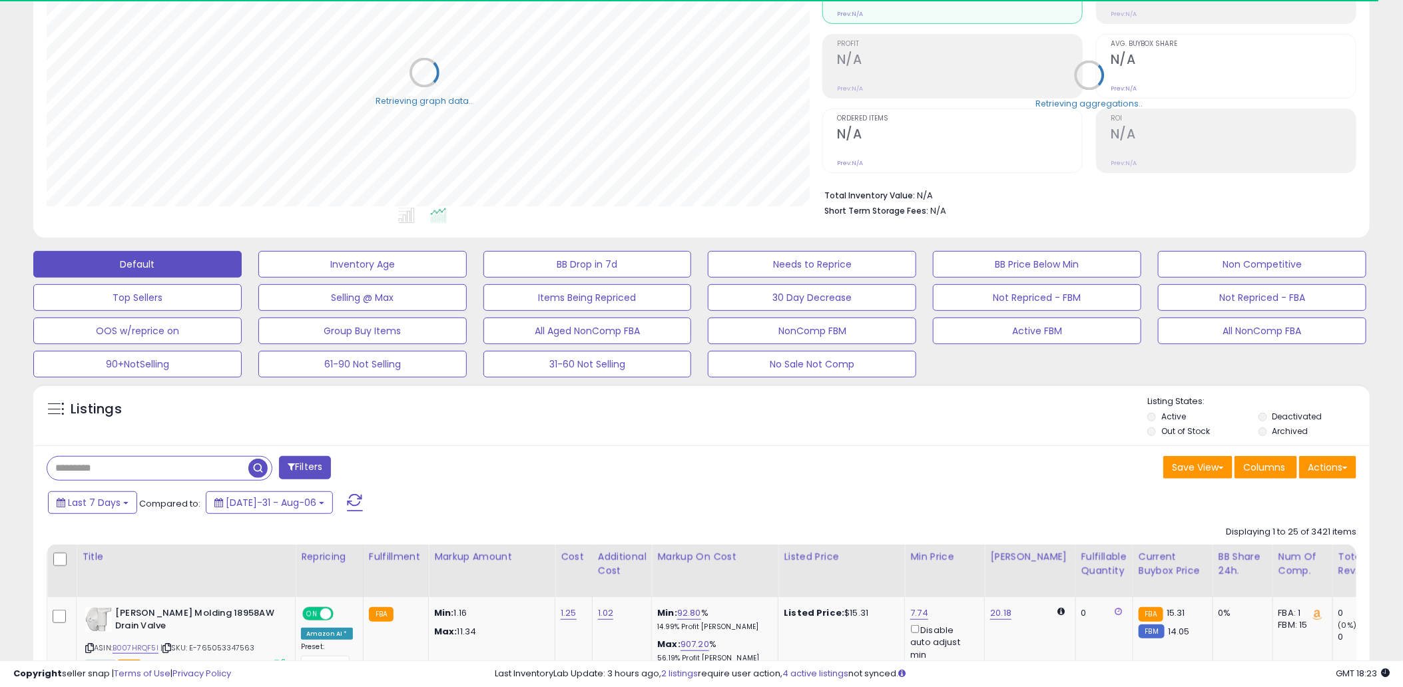
scroll to position [665401, 664898]
click at [1267, 420] on li "Deactivated" at bounding box center [1312, 418] width 109 height 15
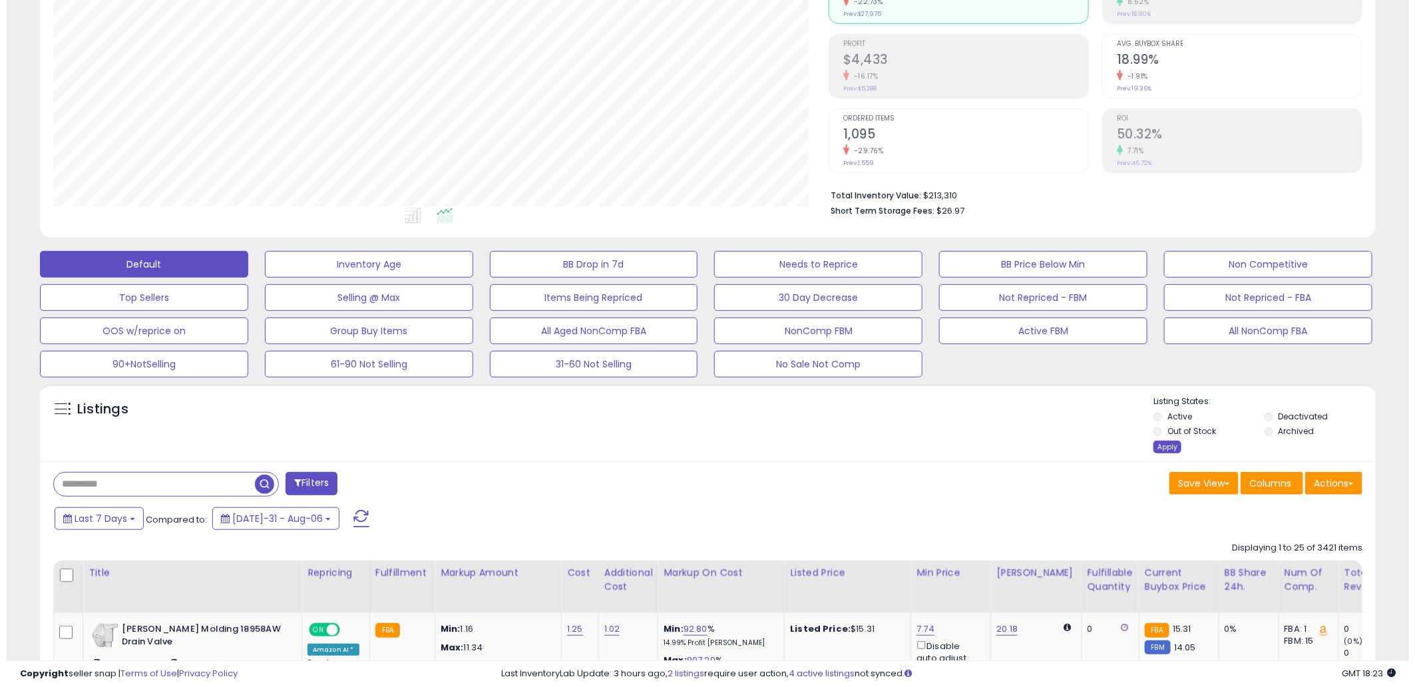
scroll to position [273, 776]
click at [1172, 443] on div "Apply" at bounding box center [1161, 447] width 28 height 13
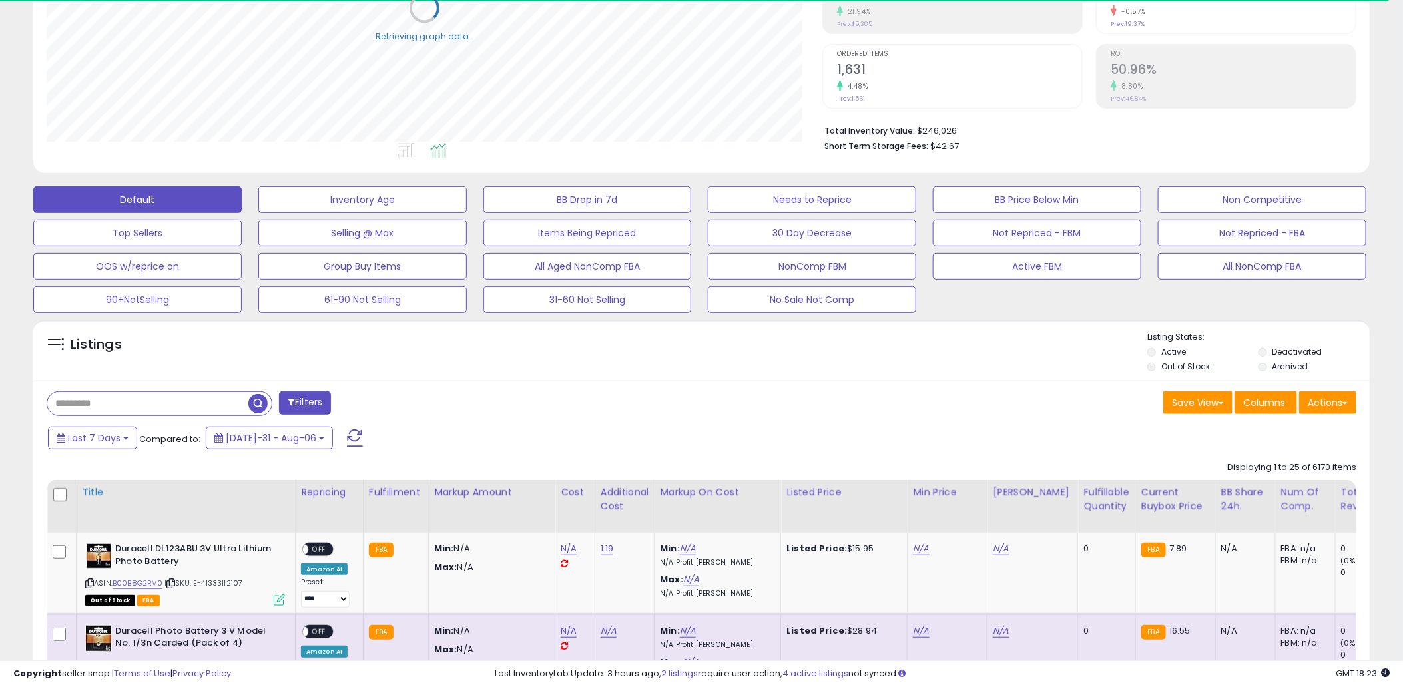
scroll to position [252, 0]
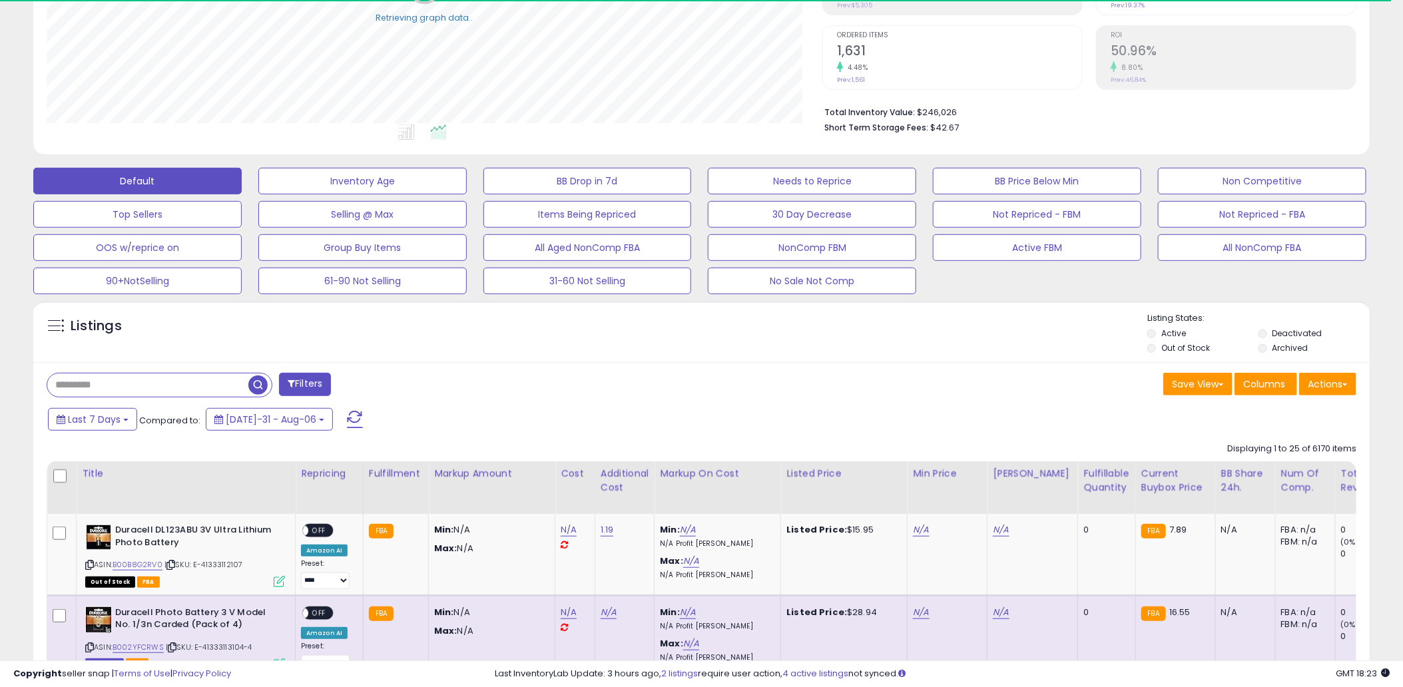
click at [215, 383] on input "text" at bounding box center [147, 384] width 201 height 23
paste input "**********"
click at [383, 387] on span "button" at bounding box center [386, 384] width 19 height 19
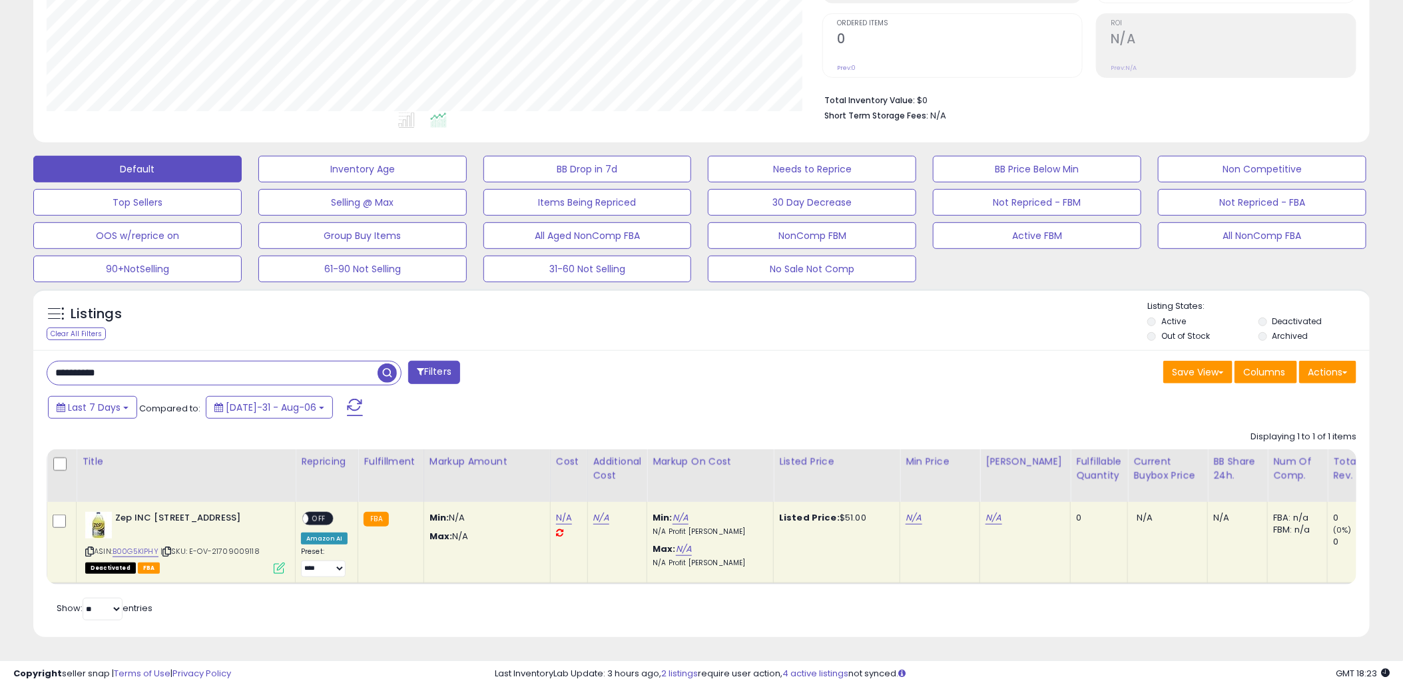
scroll to position [273, 776]
click at [214, 361] on input "**********" at bounding box center [212, 372] width 330 height 23
paste input "text"
type input "**********"
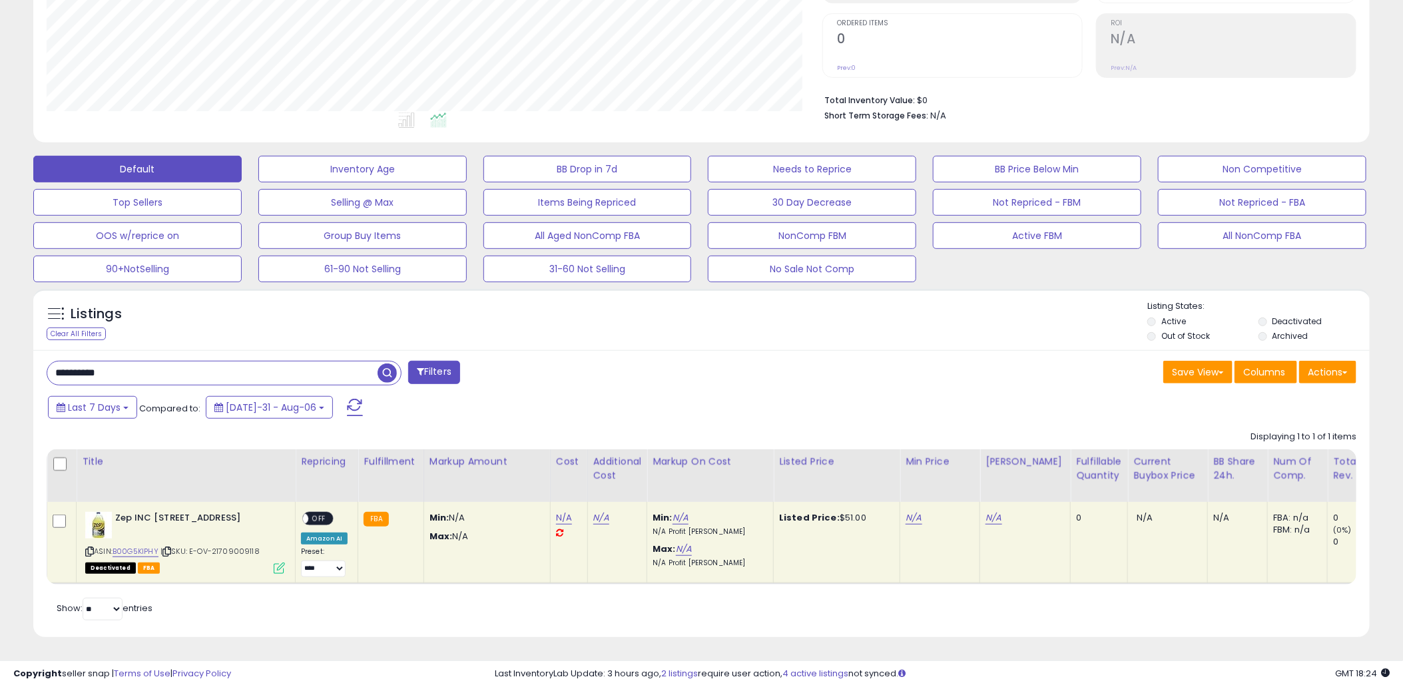
click at [387, 363] on span "button" at bounding box center [386, 372] width 19 height 19
